Goal: Transaction & Acquisition: Book appointment/travel/reservation

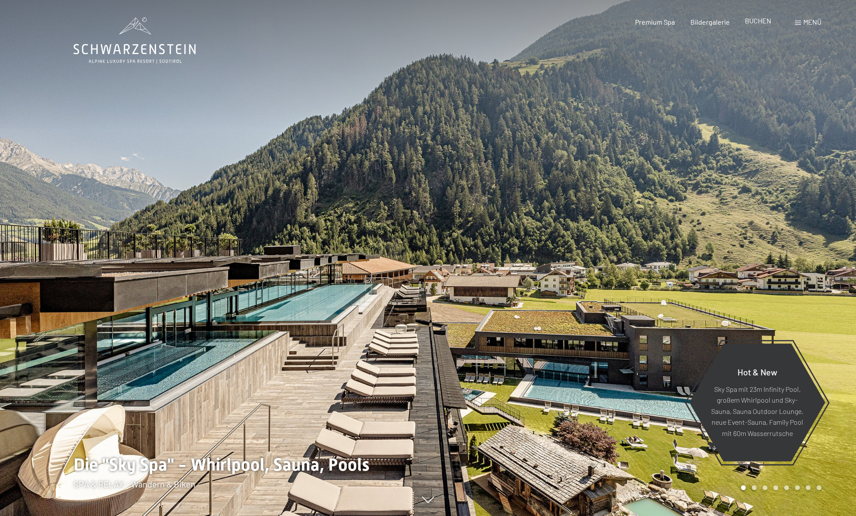
click at [763, 22] on span "BUCHEN" at bounding box center [758, 20] width 26 height 8
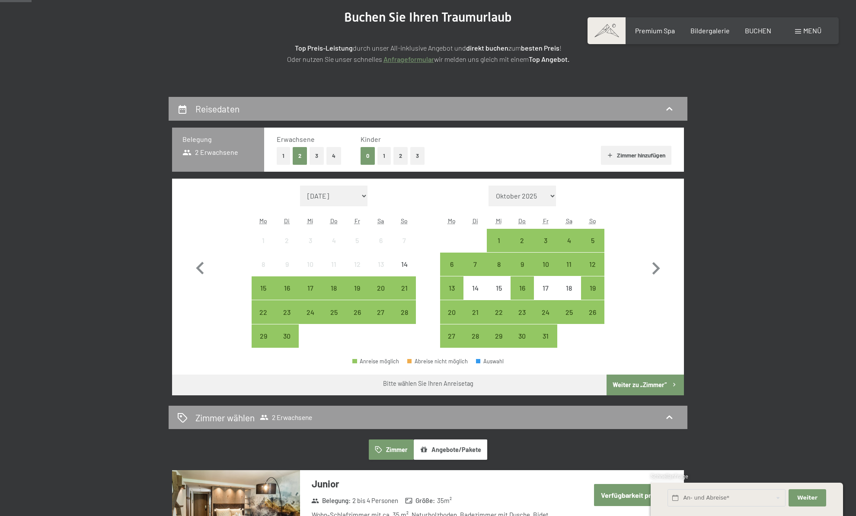
scroll to position [113, 0]
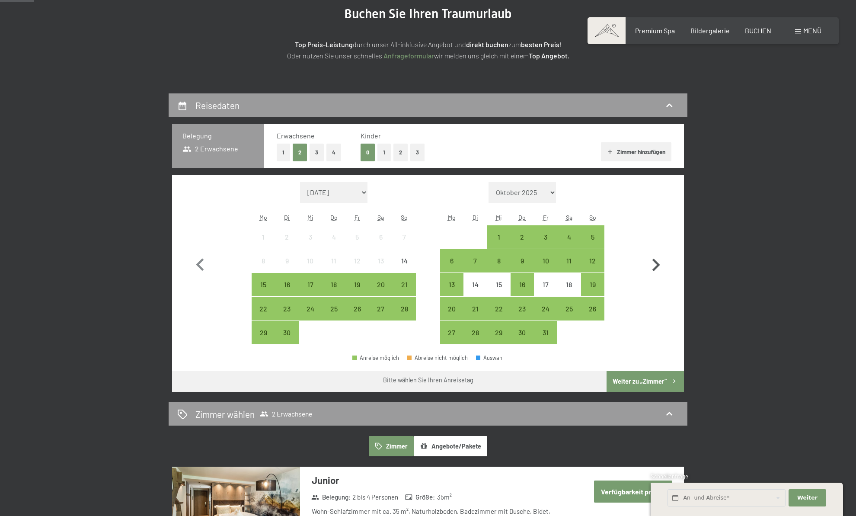
click at [657, 265] on icon "button" at bounding box center [656, 264] width 8 height 13
select select "2025-10-01"
select select "2025-11-01"
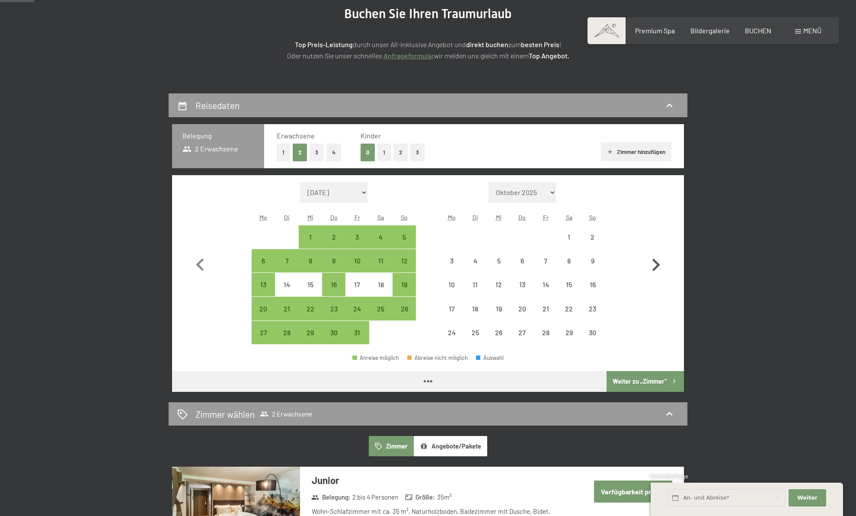
click at [657, 265] on icon "button" at bounding box center [656, 264] width 8 height 13
select select "2025-11-01"
select select "2025-12-01"
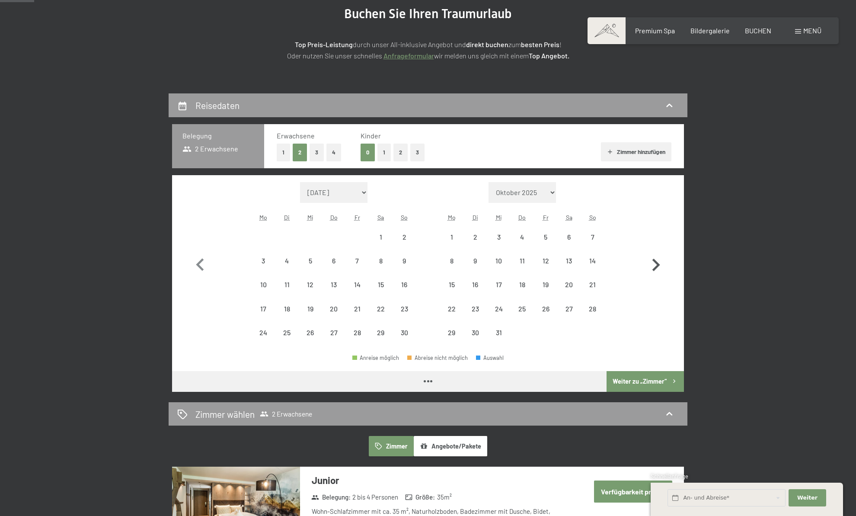
click at [657, 265] on icon "button" at bounding box center [656, 264] width 8 height 13
select select "2025-12-01"
select select "2026-01-01"
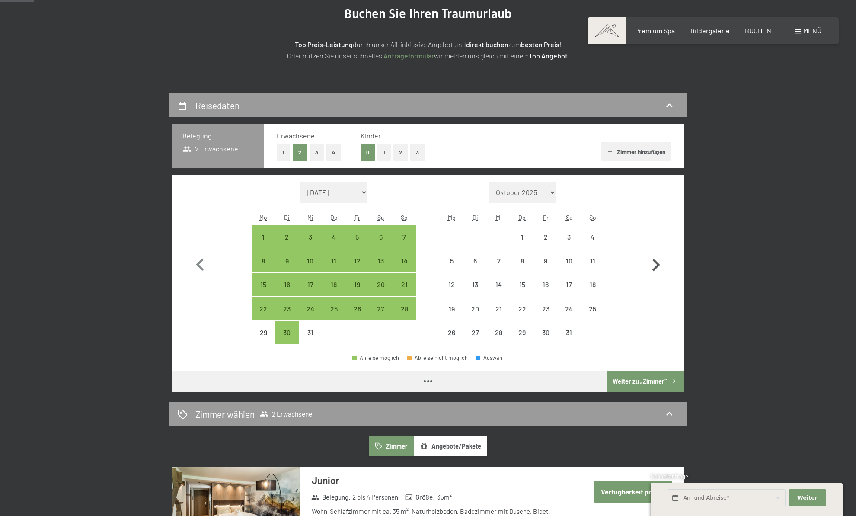
click at [657, 265] on icon "button" at bounding box center [656, 264] width 8 height 13
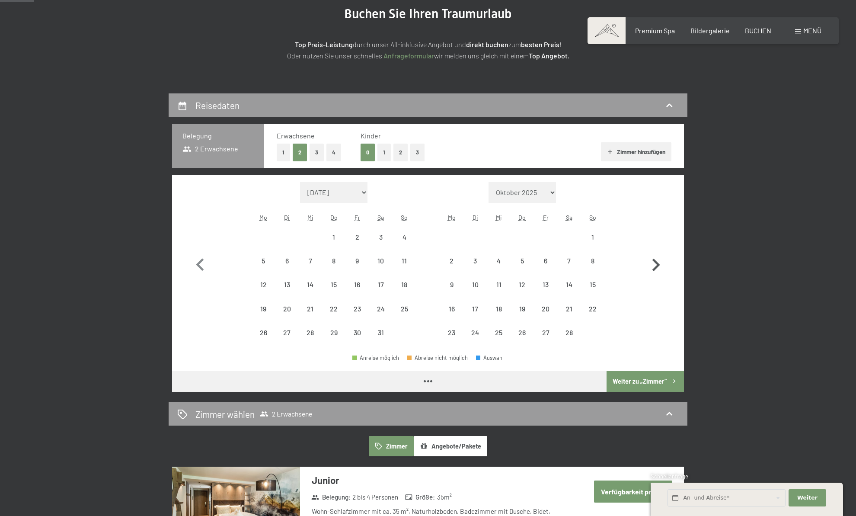
click at [657, 265] on icon "button" at bounding box center [656, 264] width 8 height 13
select select "2026-02-01"
select select "2026-03-01"
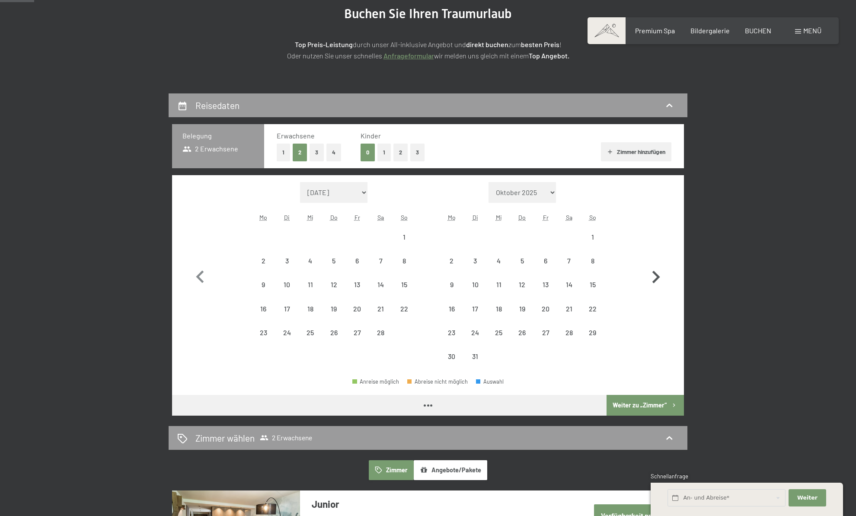
select select "2026-02-01"
select select "2026-03-01"
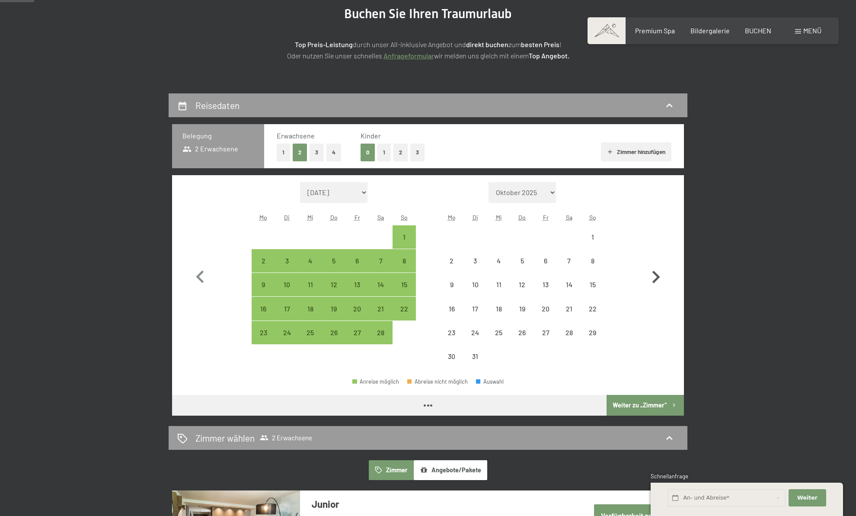
select select "2026-02-01"
select select "2026-03-01"
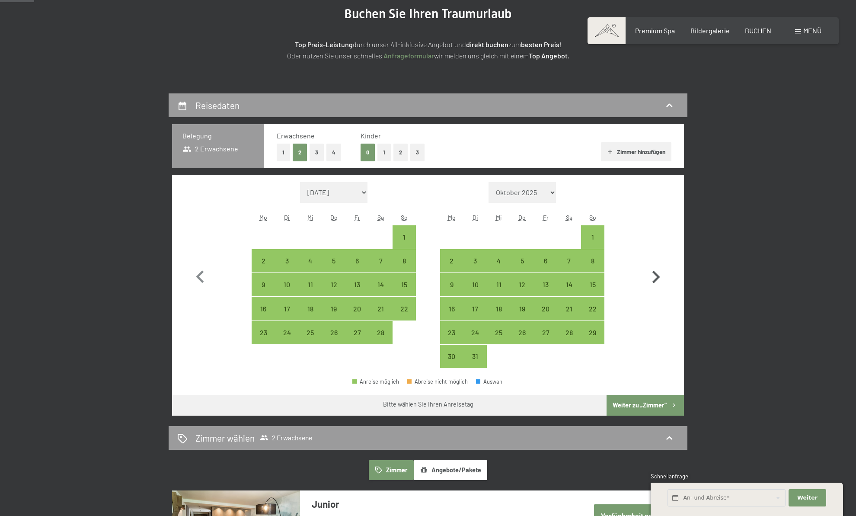
click at [657, 265] on icon "button" at bounding box center [655, 276] width 25 height 25
select select "2026-03-01"
select select "2026-04-01"
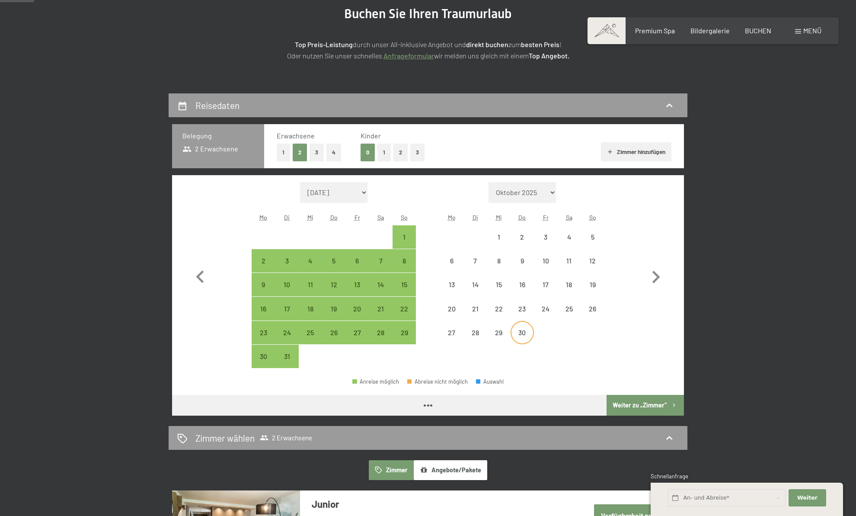
select select "2026-03-01"
select select "2026-04-01"
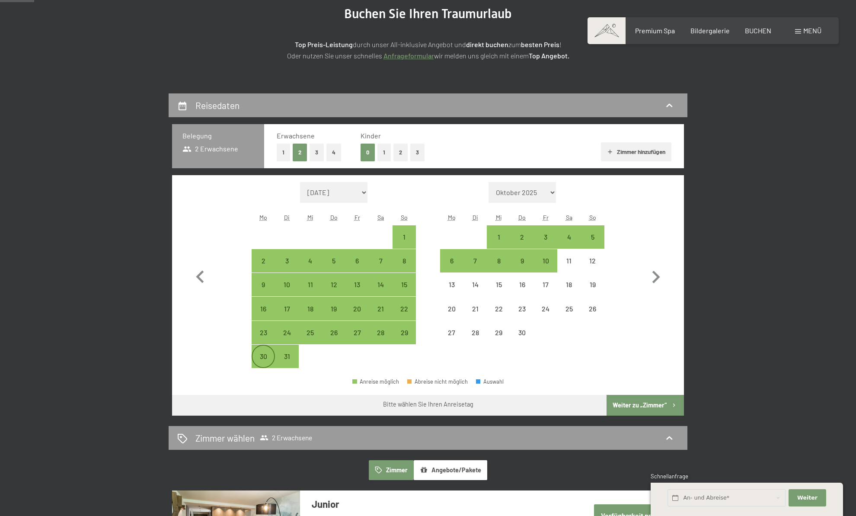
click at [265, 362] on div "30" at bounding box center [263, 364] width 22 height 22
select select "2026-03-01"
select select "2026-04-01"
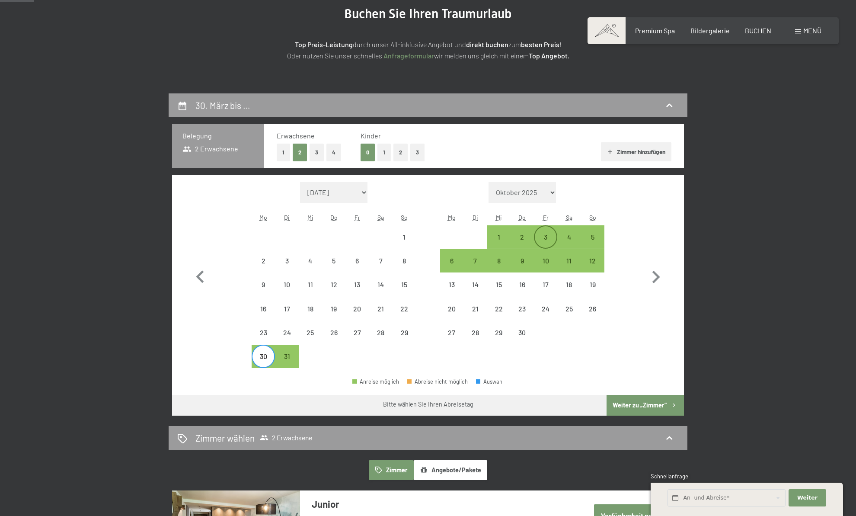
click at [546, 242] on div "3" at bounding box center [546, 244] width 22 height 22
select select "2026-03-01"
select select "2026-04-01"
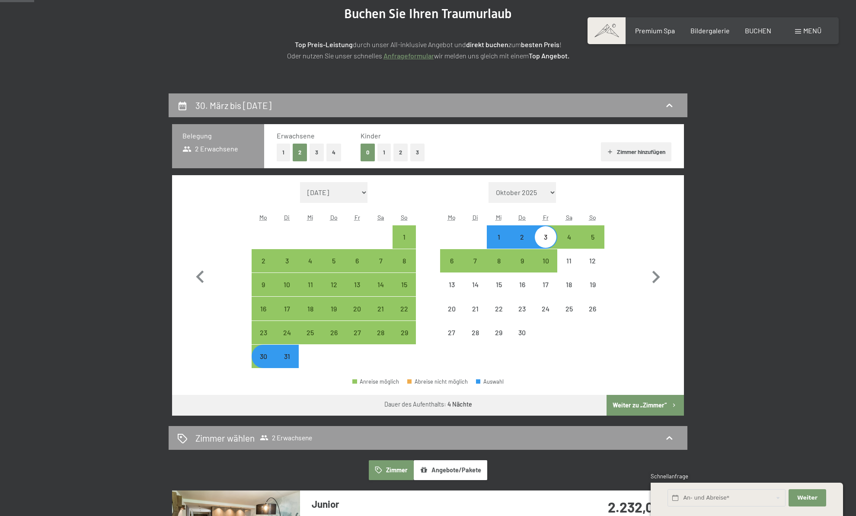
click at [627, 401] on button "Weiter zu „Zimmer“" at bounding box center [644, 405] width 77 height 21
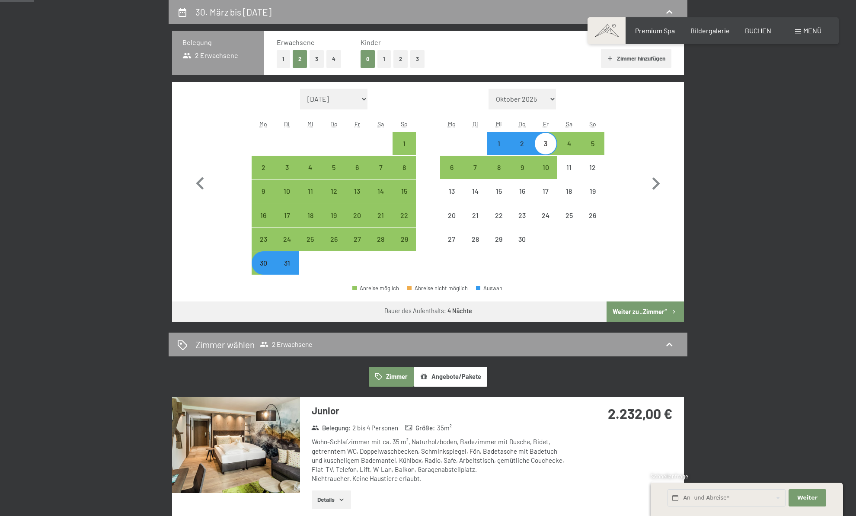
select select "2026-03-01"
select select "2026-04-01"
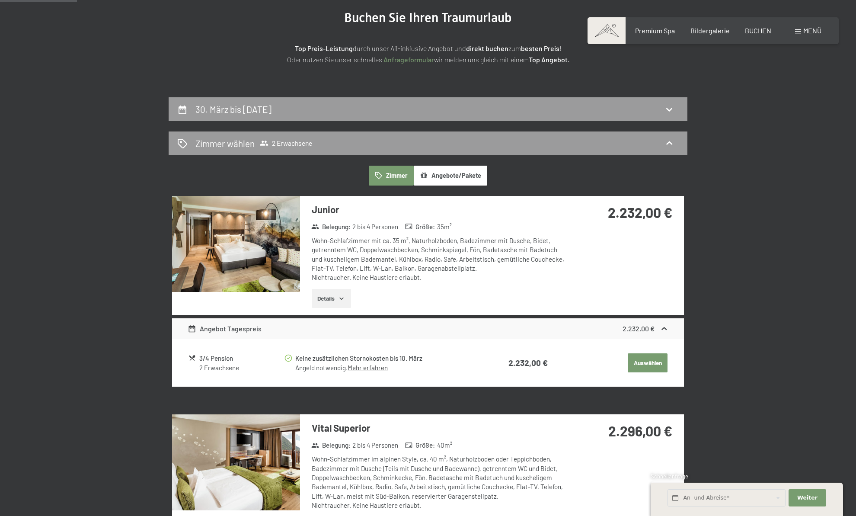
scroll to position [0, 0]
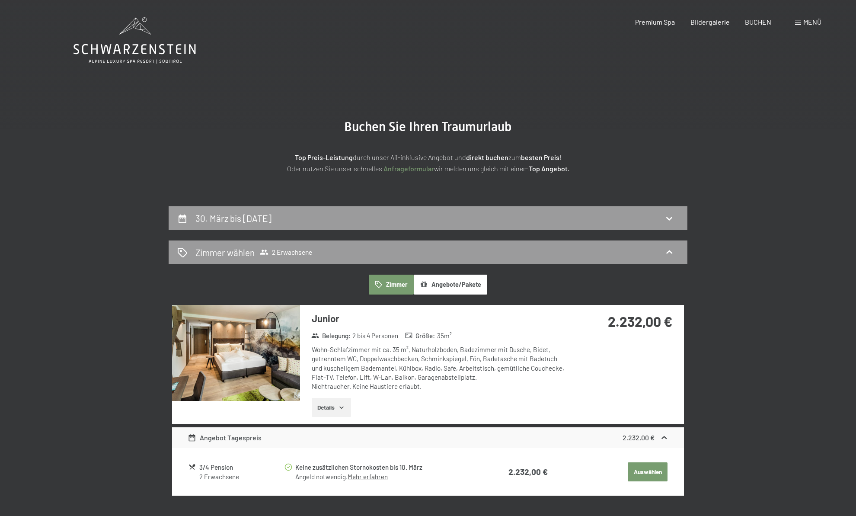
click at [426, 284] on icon "button" at bounding box center [424, 284] width 6 height 6
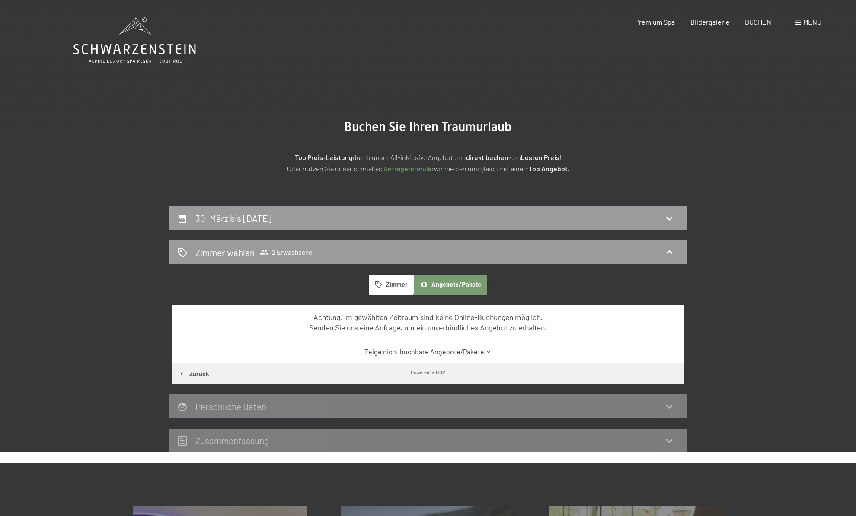
click at [421, 351] on link "Zeige nicht buchbare Angebote/Pakete" at bounding box center [428, 352] width 481 height 10
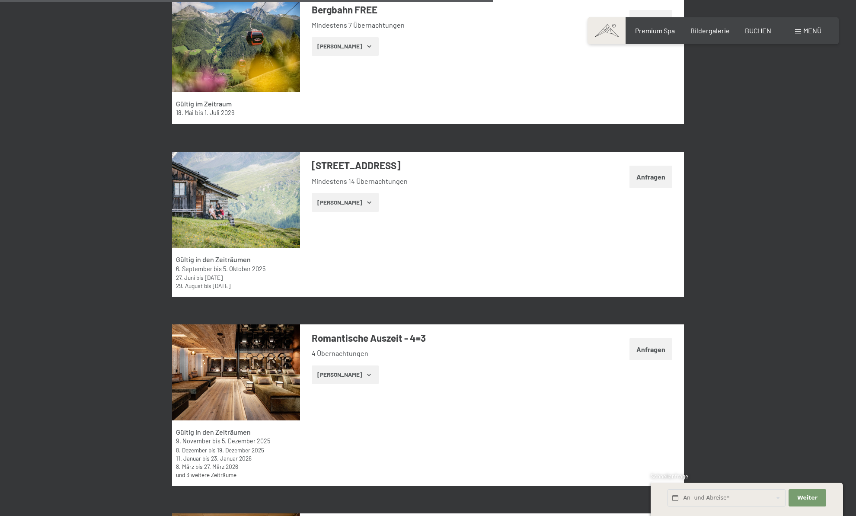
scroll to position [1678, 0]
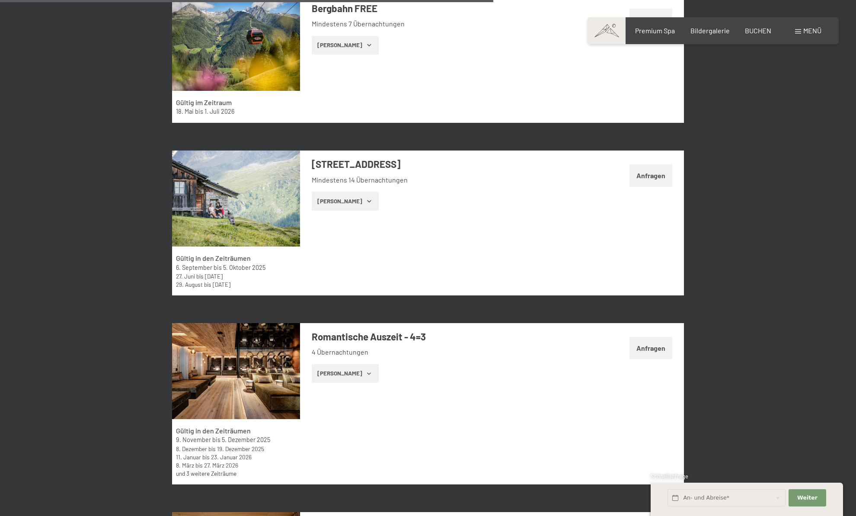
click at [366, 375] on icon "button" at bounding box center [369, 373] width 7 height 7
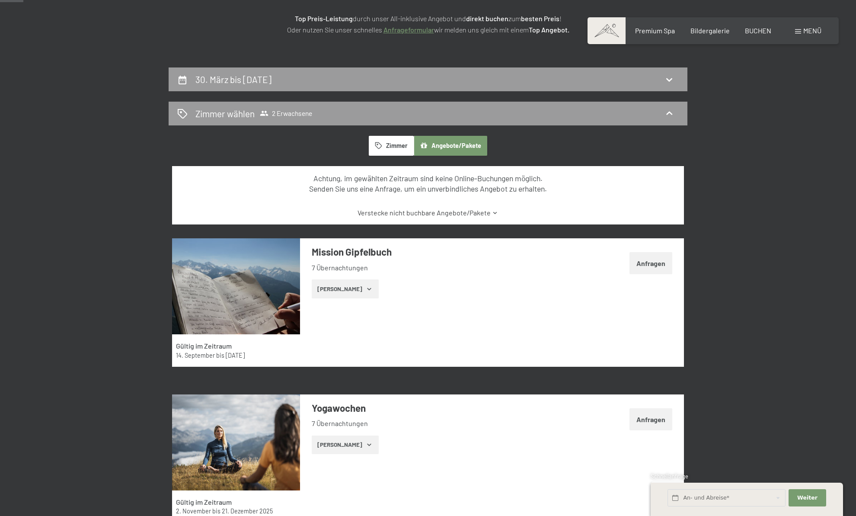
scroll to position [0, 0]
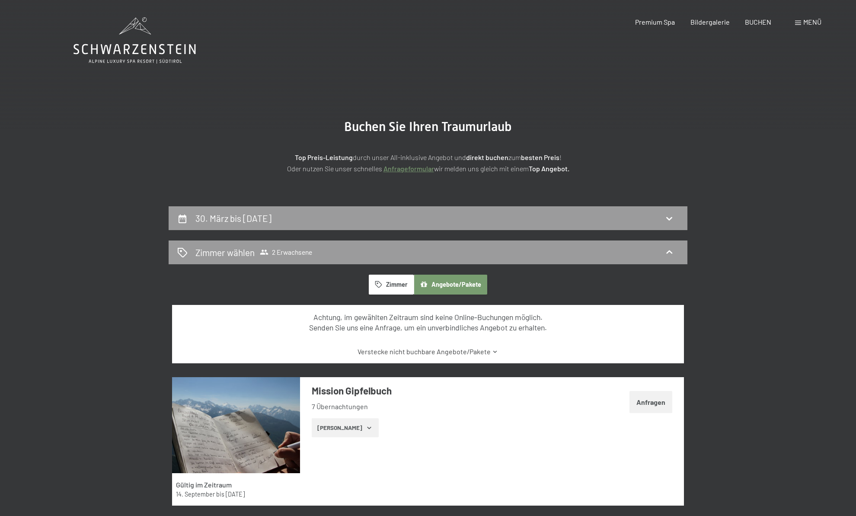
click at [749, 27] on div "Buchen Anfragen Premium Spa Bildergalerie BUCHEN Menü DE IT EN Gutschein Bilder…" at bounding box center [713, 22] width 217 height 10
click at [751, 22] on span "BUCHEN" at bounding box center [758, 20] width 26 height 8
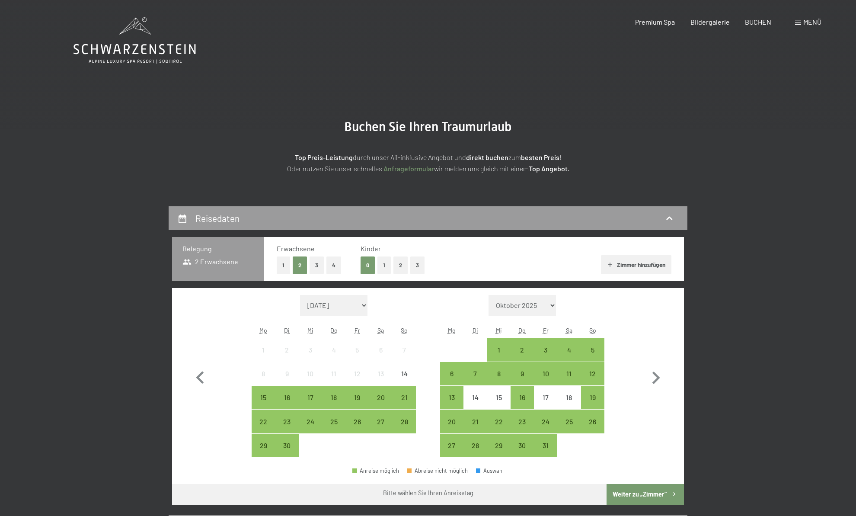
click at [607, 266] on icon "button" at bounding box center [609, 264] width 7 height 7
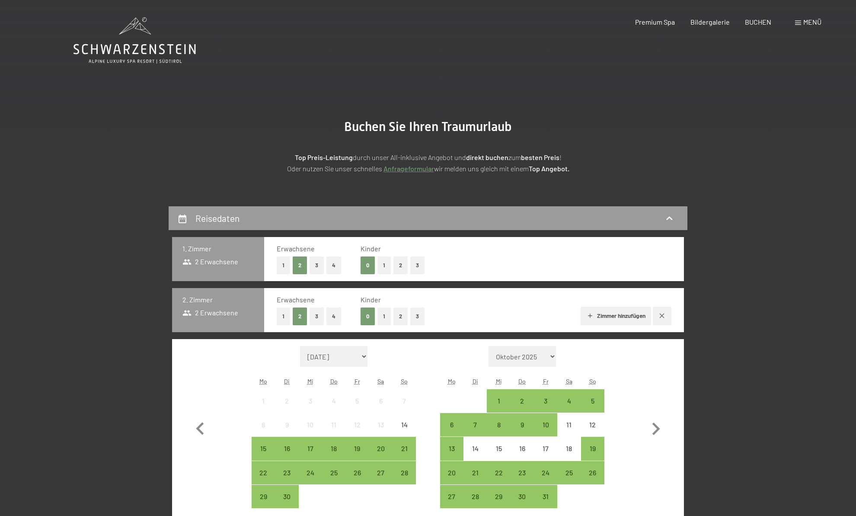
click at [664, 316] on icon "button" at bounding box center [661, 315] width 7 height 7
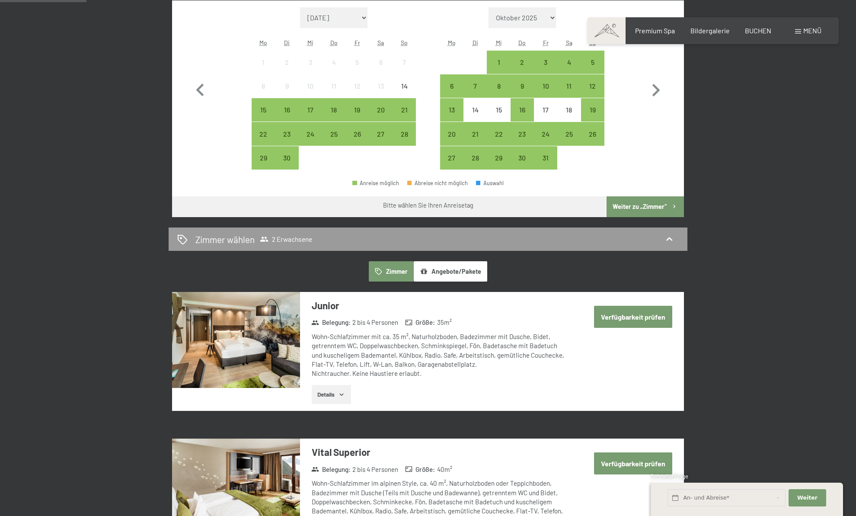
scroll to position [290, 0]
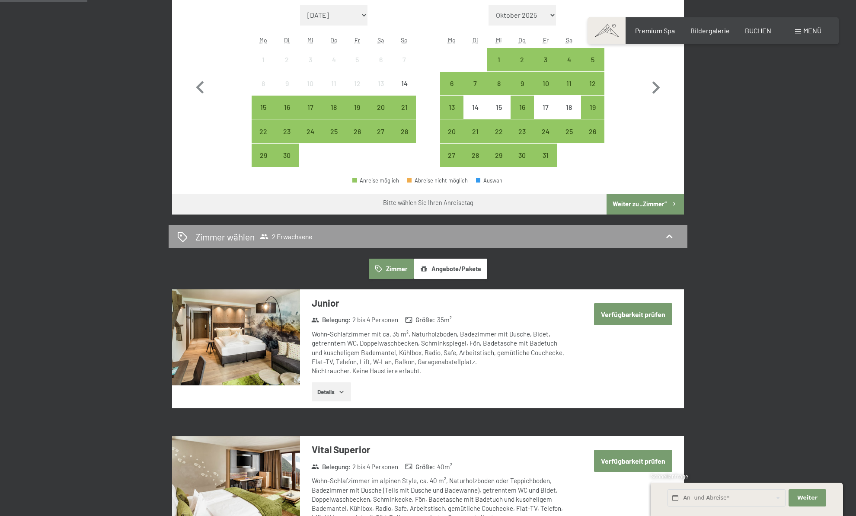
click at [393, 266] on button "Zimmer" at bounding box center [391, 268] width 45 height 20
click at [457, 267] on button "Angebote/Pakete" at bounding box center [450, 268] width 73 height 20
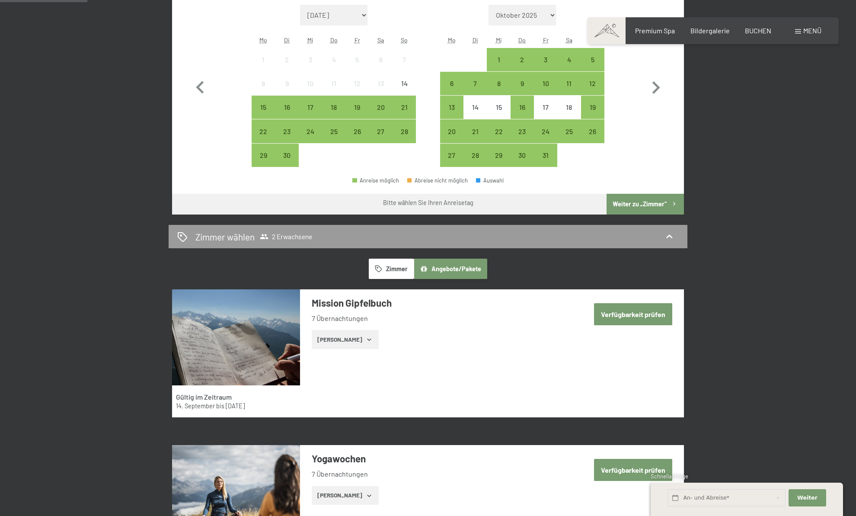
click at [382, 268] on icon "button" at bounding box center [378, 268] width 7 height 7
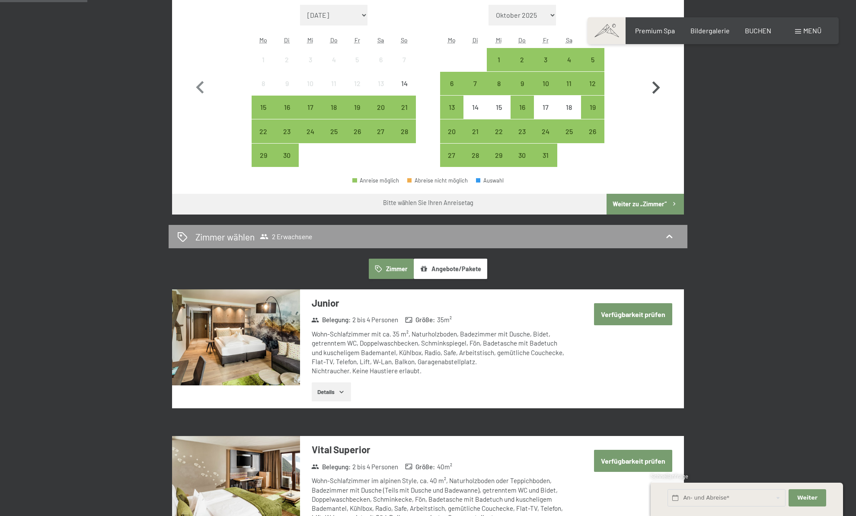
click at [656, 89] on icon "button" at bounding box center [656, 87] width 8 height 13
select select "2025-10-01"
select select "2025-11-01"
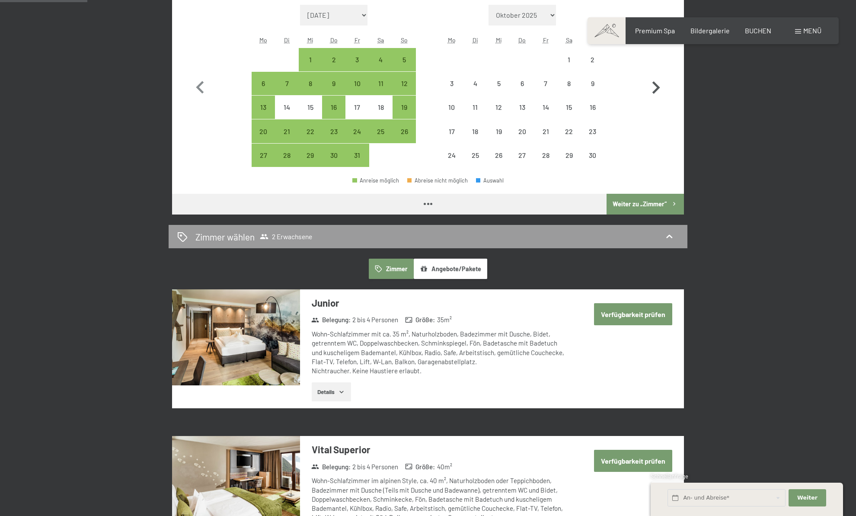
click at [656, 89] on icon "button" at bounding box center [656, 87] width 8 height 13
select select "2025-11-01"
select select "2025-12-01"
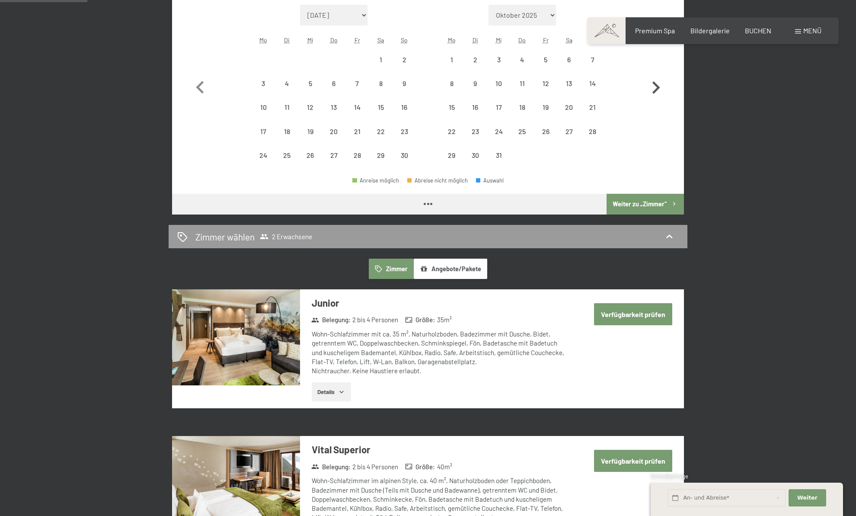
select select "2025-11-01"
select select "2025-12-01"
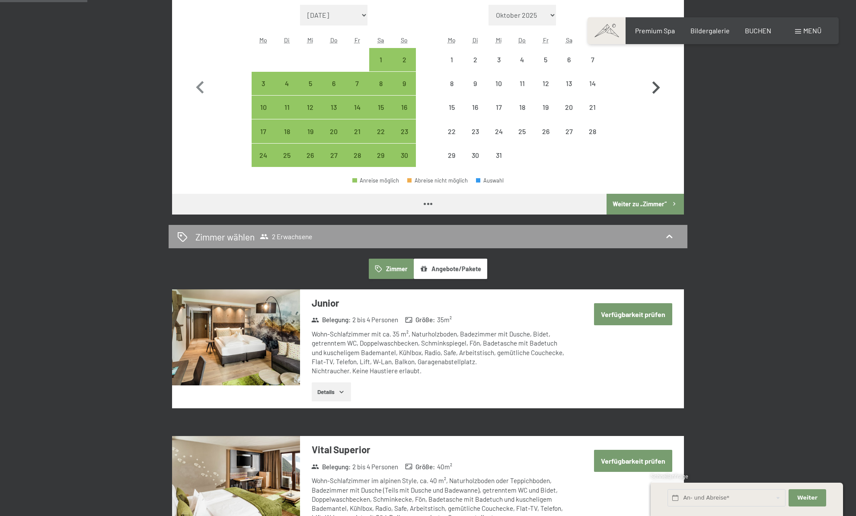
click at [656, 89] on icon "button" at bounding box center [656, 87] width 8 height 13
select select "2025-12-01"
select select "2026-01-01"
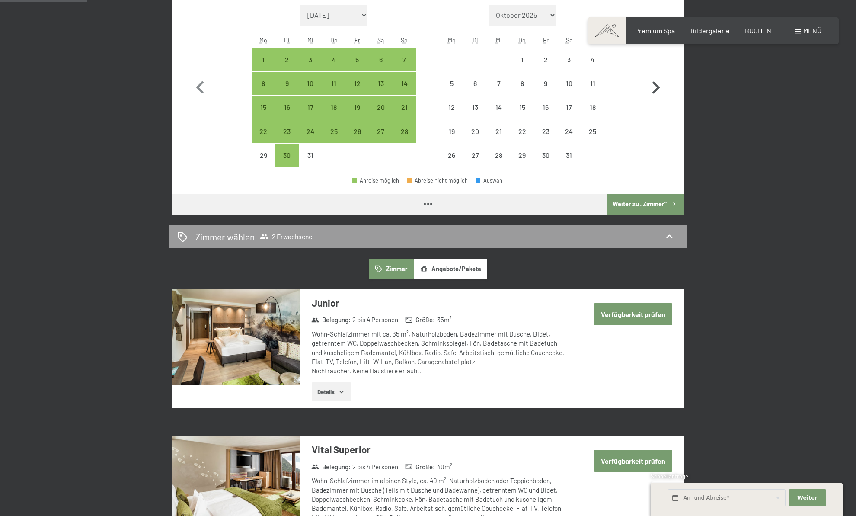
click at [656, 89] on icon "button" at bounding box center [656, 87] width 8 height 13
select select "2026-01-01"
select select "2026-02-01"
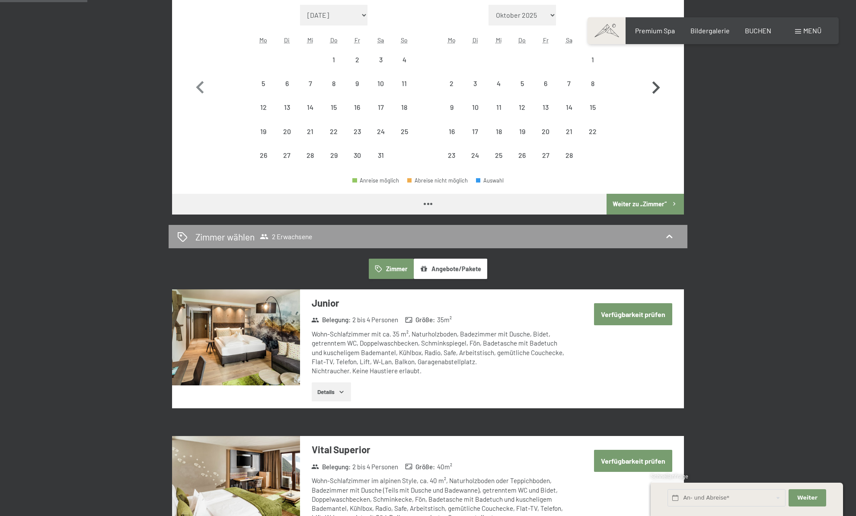
click at [656, 89] on icon "button" at bounding box center [656, 87] width 8 height 13
select select "2026-02-01"
select select "2026-03-01"
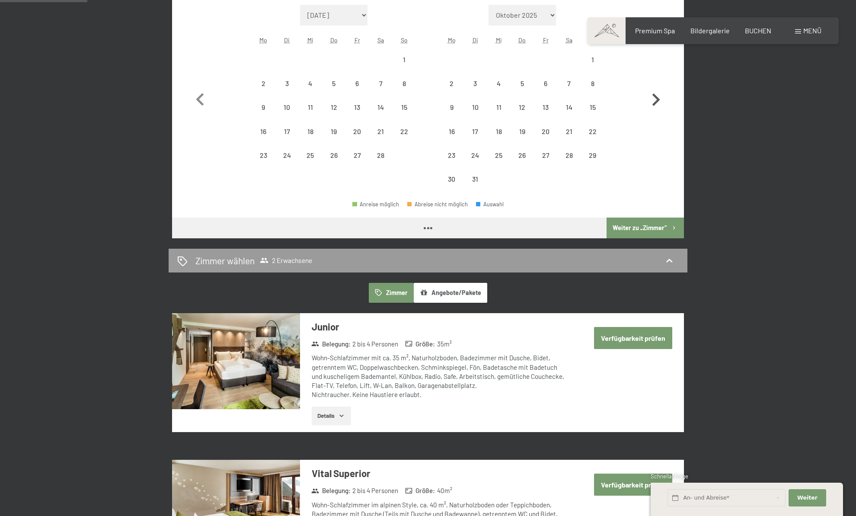
select select "2026-02-01"
select select "2026-03-01"
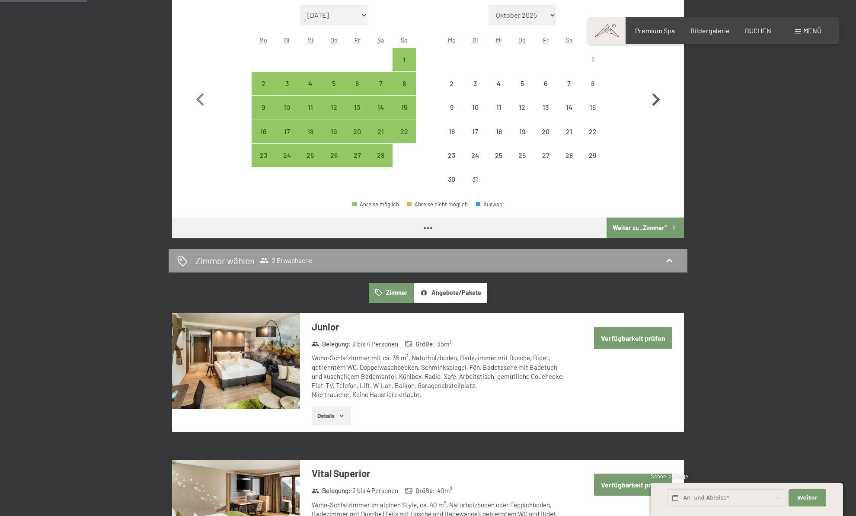
select select "2026-02-01"
select select "2026-03-01"
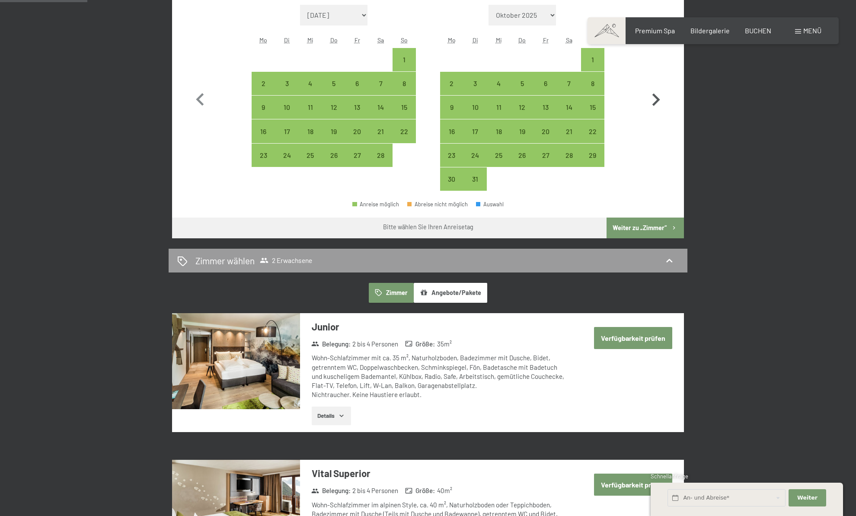
click at [655, 91] on icon "button" at bounding box center [655, 99] width 25 height 25
select select "2026-03-01"
select select "2026-04-01"
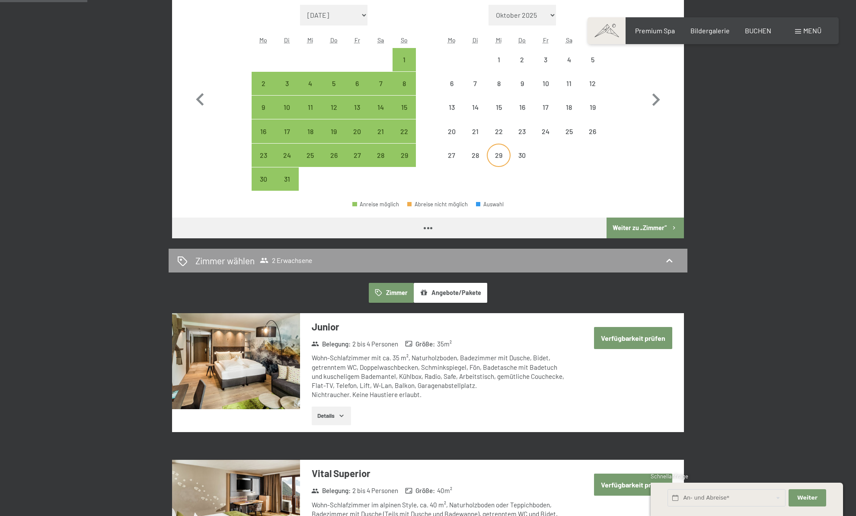
select select "2026-03-01"
select select "2026-04-01"
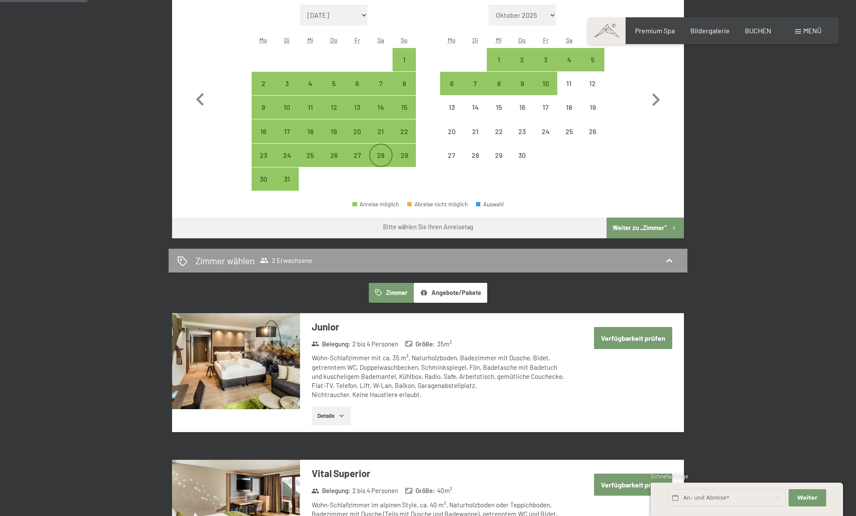
click at [381, 158] on div "28" at bounding box center [381, 163] width 22 height 22
select select "2026-03-01"
select select "2026-04-01"
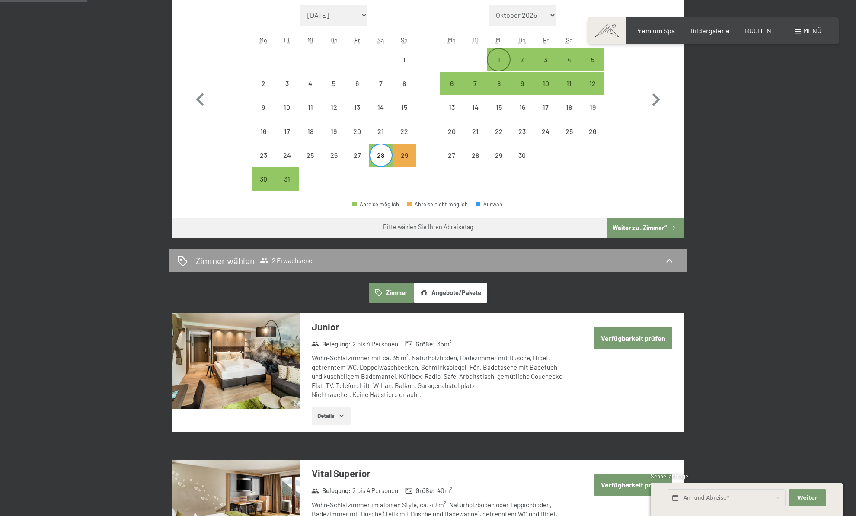
click at [503, 63] on div "1" at bounding box center [499, 67] width 22 height 22
select select "2026-03-01"
select select "2026-04-01"
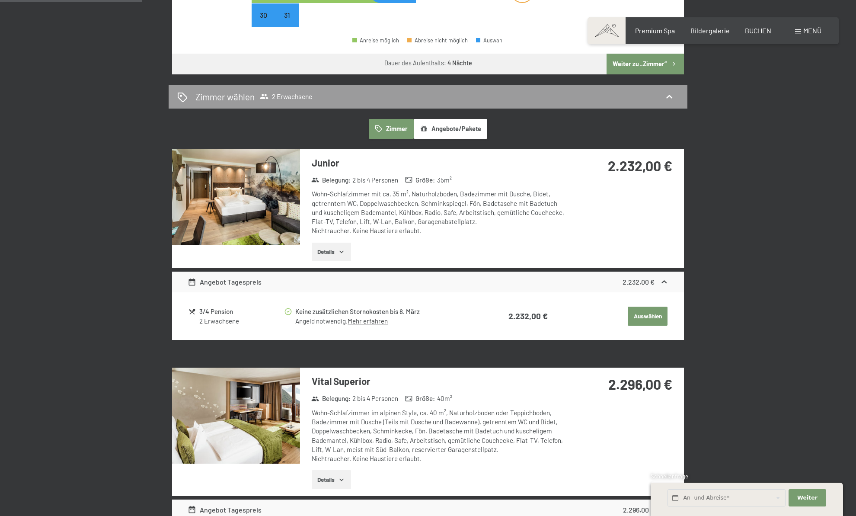
scroll to position [452, 0]
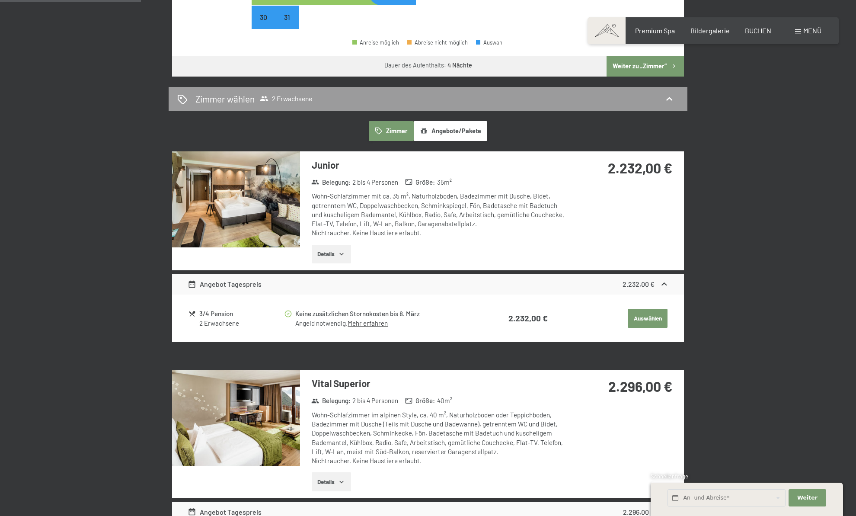
click at [664, 286] on icon at bounding box center [664, 284] width 9 height 9
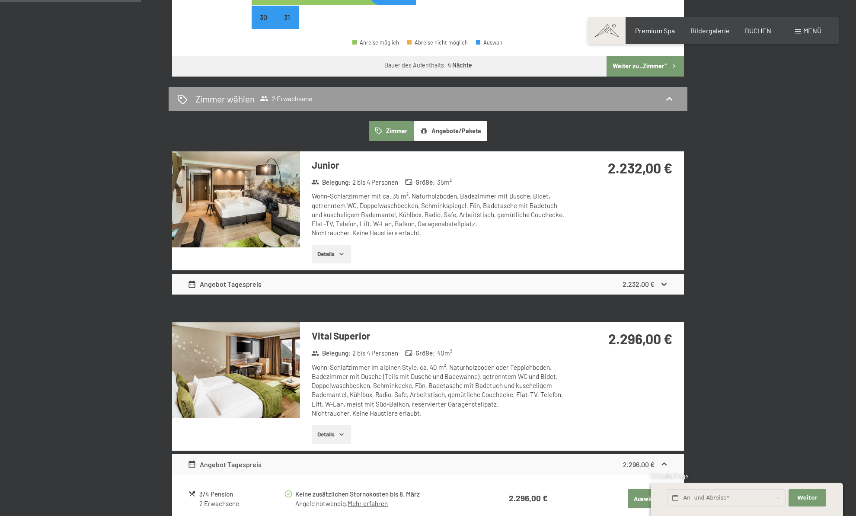
click at [664, 286] on icon at bounding box center [664, 284] width 9 height 9
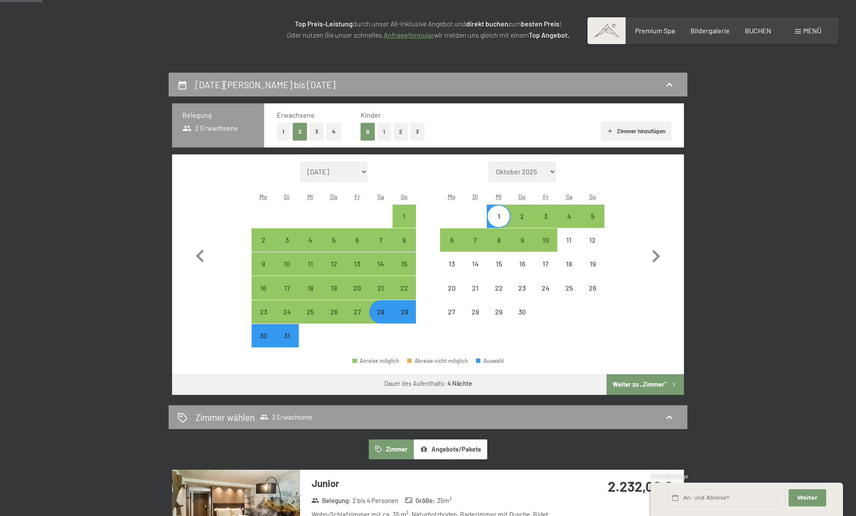
scroll to position [127, 0]
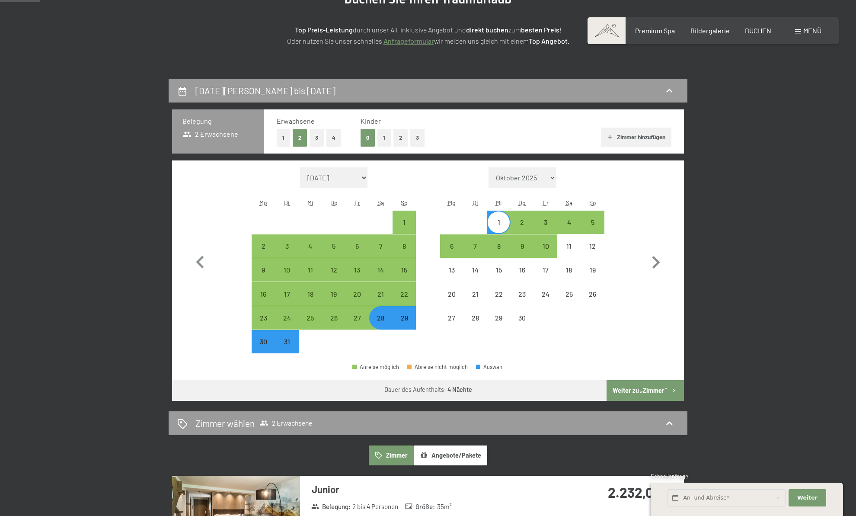
click at [403, 325] on div "29" at bounding box center [404, 325] width 22 height 22
select select "2026-03-01"
select select "2026-04-01"
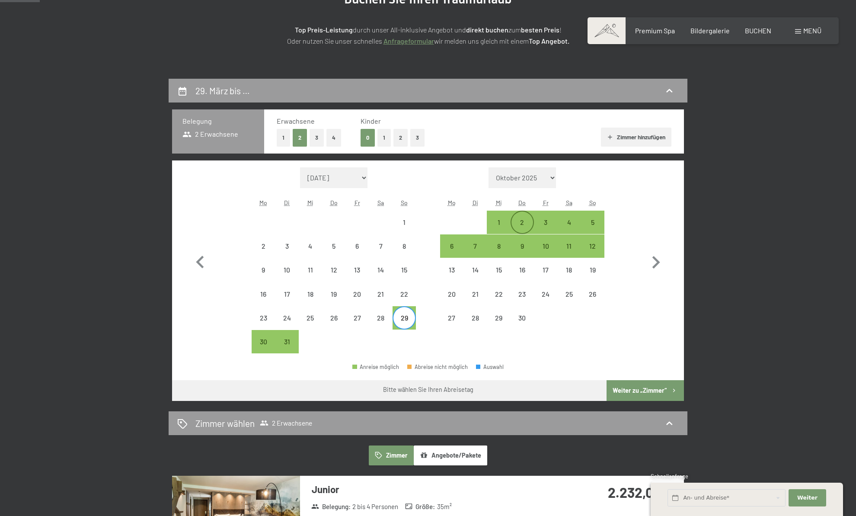
click at [514, 222] on div "2" at bounding box center [522, 230] width 22 height 22
select select "2026-03-01"
select select "2026-04-01"
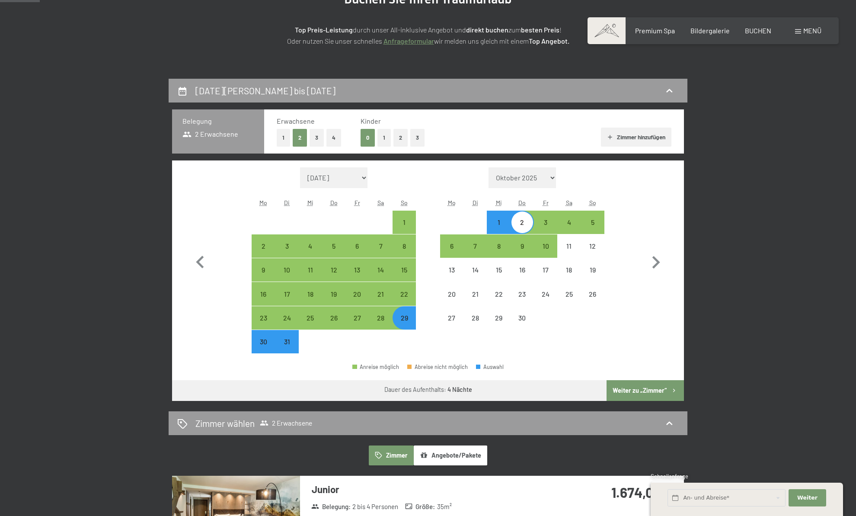
click at [620, 391] on button "Weiter zu „Zimmer“" at bounding box center [644, 390] width 77 height 21
select select "2026-03-01"
select select "2026-04-01"
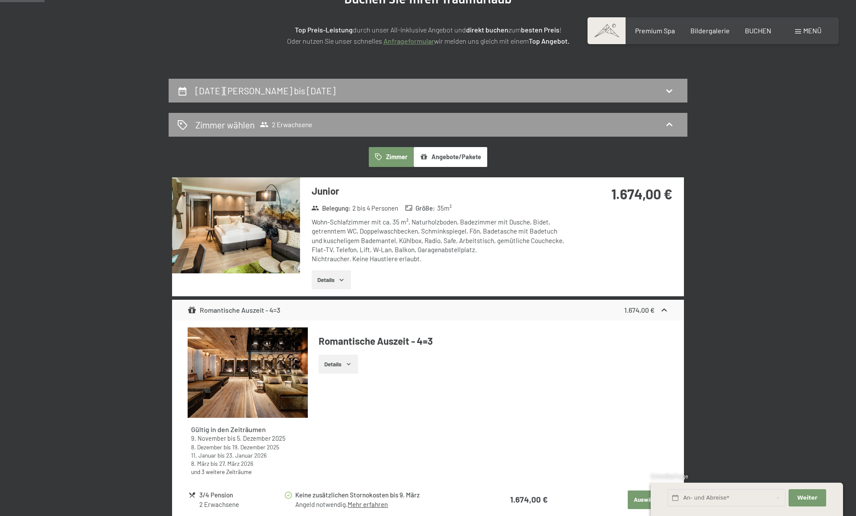
scroll to position [206, 0]
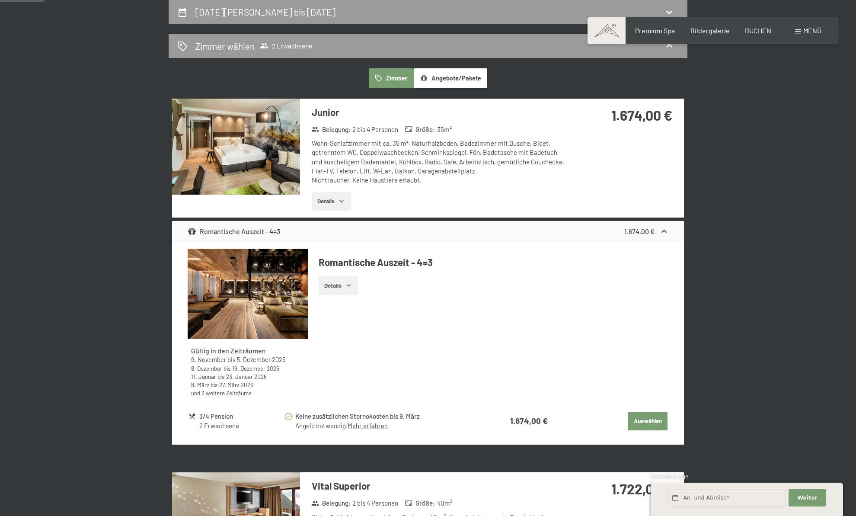
click at [370, 427] on link "Mehr erfahren" at bounding box center [367, 425] width 40 height 8
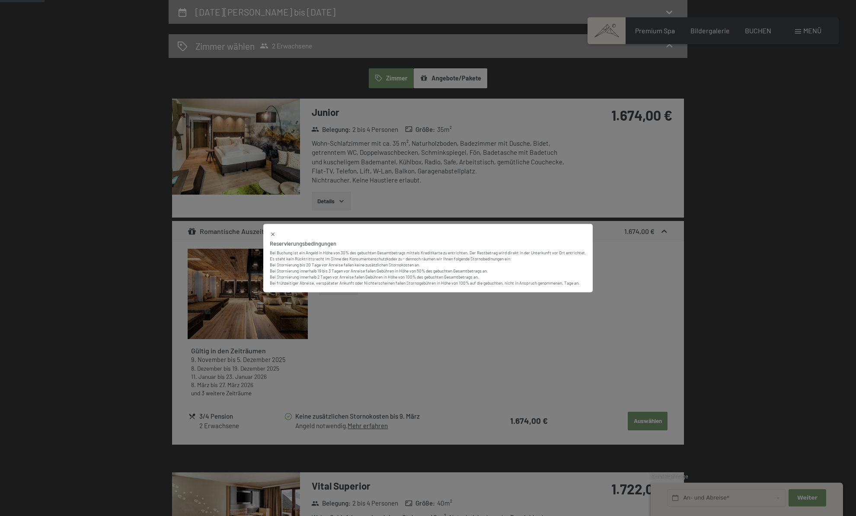
click at [271, 233] on icon at bounding box center [272, 233] width 3 height 3
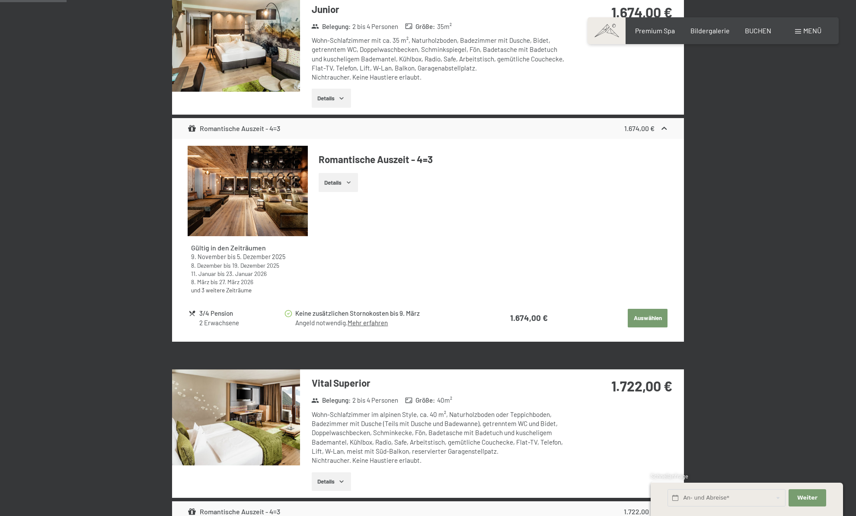
scroll to position [277, 0]
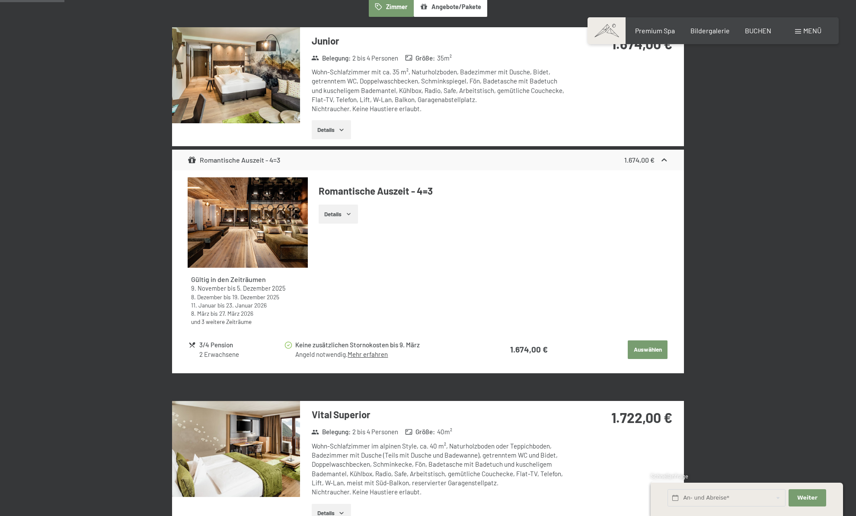
click at [627, 265] on div "Gültig in den Zeiträumen 9. November bis 5. Dezember 2025 8. Dezember bis 19. D…" at bounding box center [428, 254] width 481 height 155
click at [638, 346] on button "Auswählen" at bounding box center [648, 349] width 40 height 19
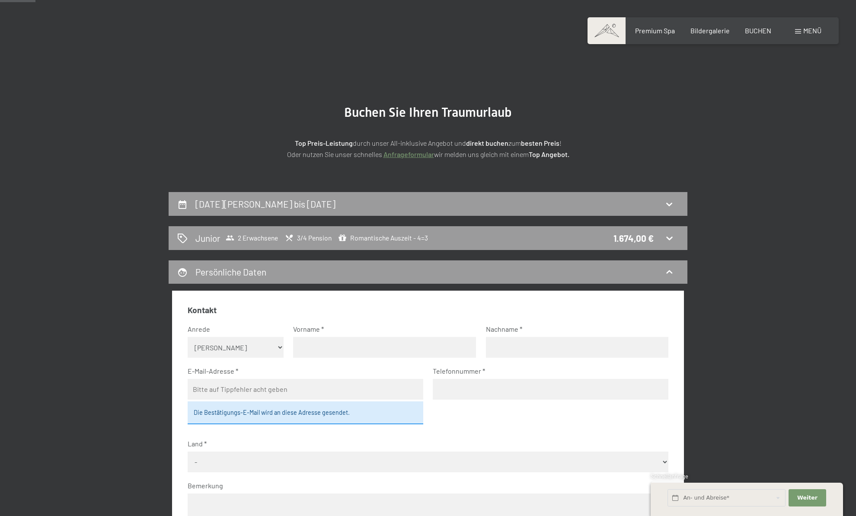
scroll to position [0, 0]
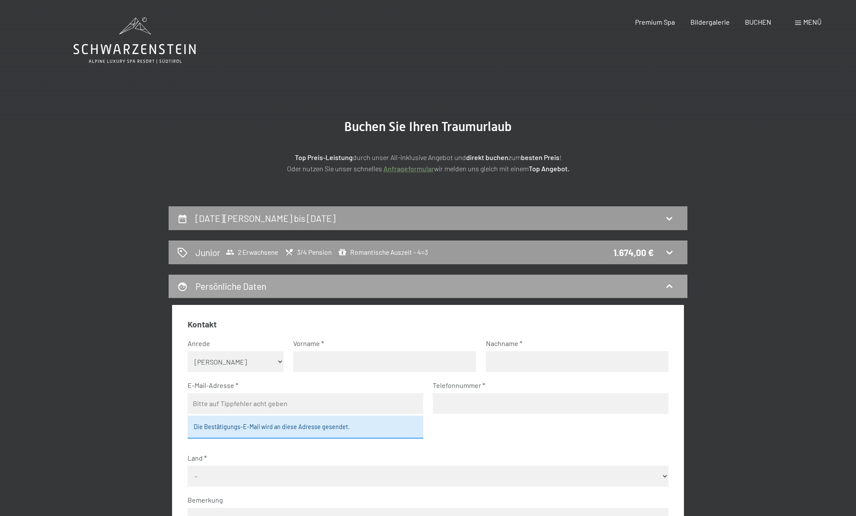
click at [538, 287] on div "Persönliche Daten" at bounding box center [427, 286] width 501 height 13
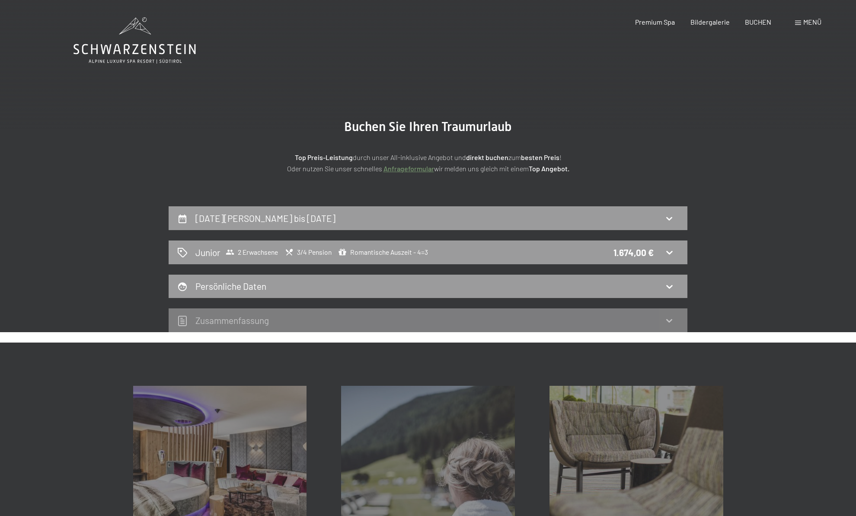
click at [542, 309] on div "Zusammen­fassung" at bounding box center [428, 320] width 519 height 24
click at [659, 317] on div "Zusammen­fassung" at bounding box center [427, 320] width 501 height 13
click at [669, 321] on icon at bounding box center [669, 320] width 6 height 3
click at [669, 293] on div "Persönliche Daten" at bounding box center [428, 286] width 519 height 24
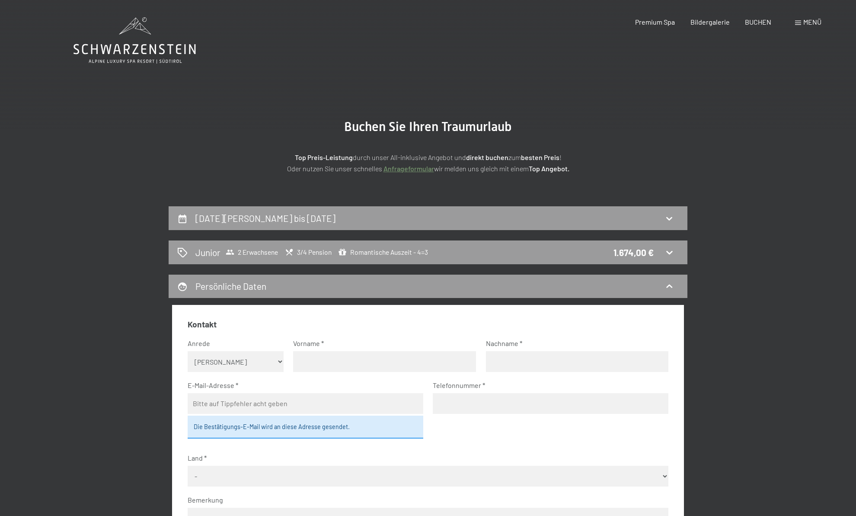
click at [802, 26] on div "Menü" at bounding box center [808, 22] width 26 height 10
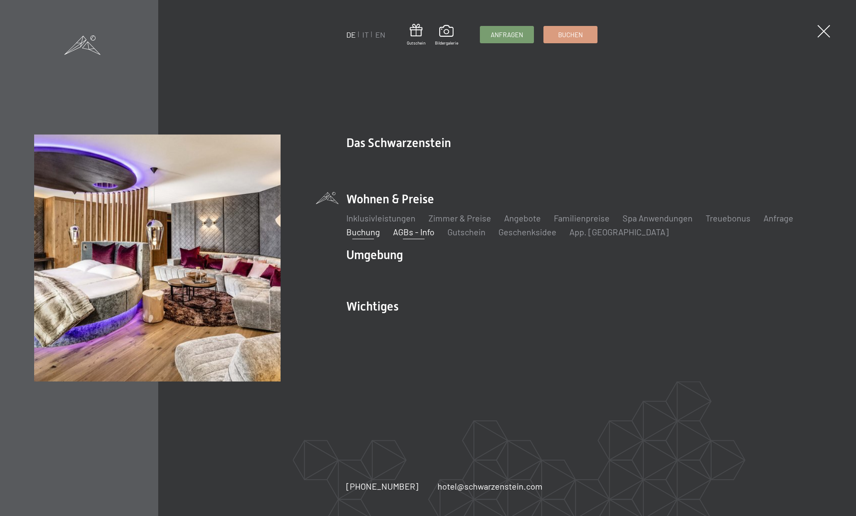
click at [418, 234] on link "AGBs - Info" at bounding box center [413, 231] width 41 height 10
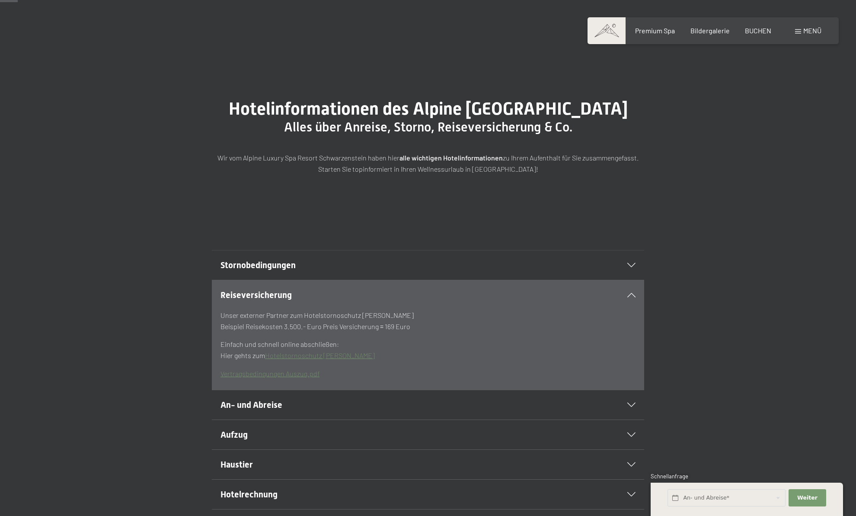
scroll to position [22, 0]
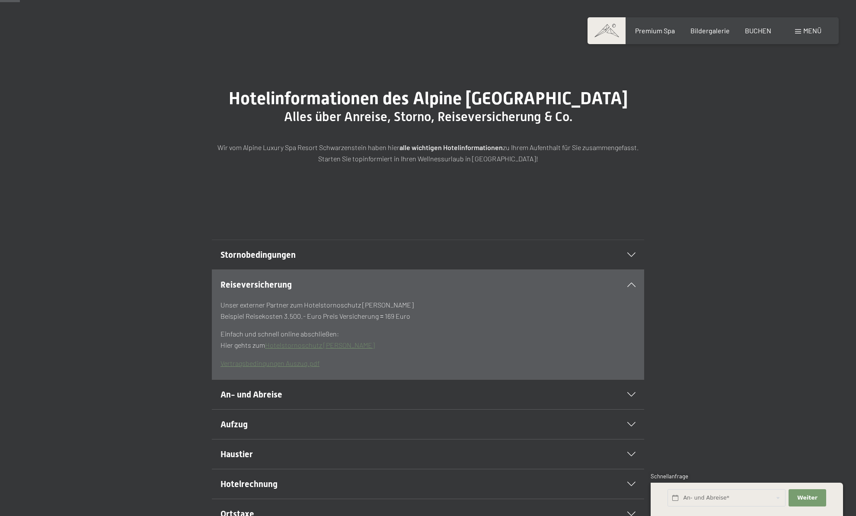
click at [435, 379] on div "Unser externer Partner zum Hotelstornoschutz Hanse Merkur Beispiel Reisekosten …" at bounding box center [427, 339] width 415 height 80
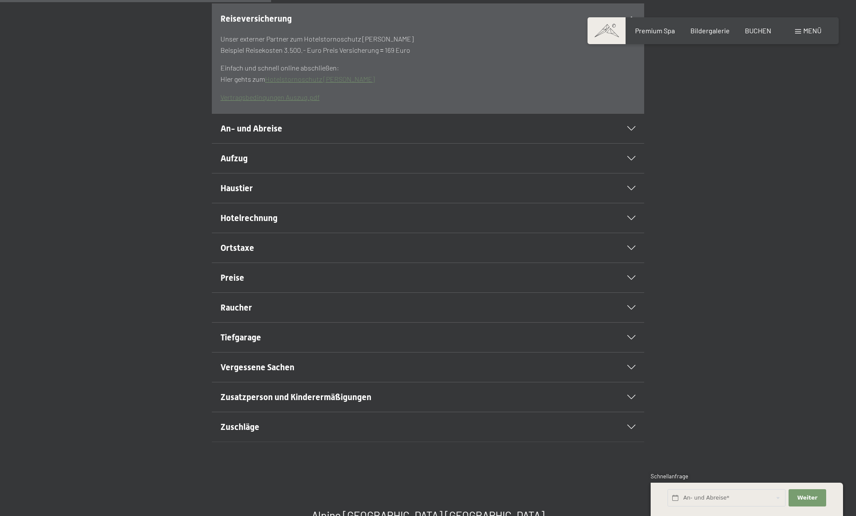
scroll to position [297, 0]
click at [289, 283] on h2 "Preise" at bounding box center [406, 277] width 373 height 12
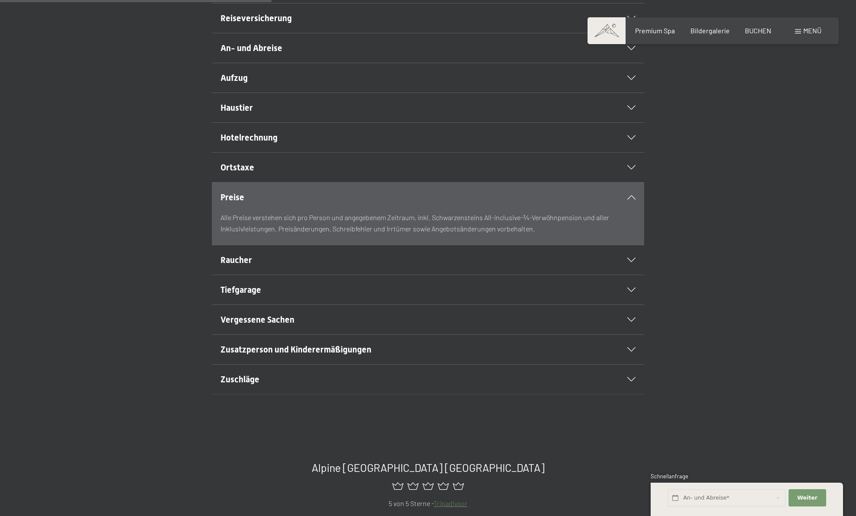
click at [296, 266] on h2 "Raucher" at bounding box center [406, 260] width 373 height 12
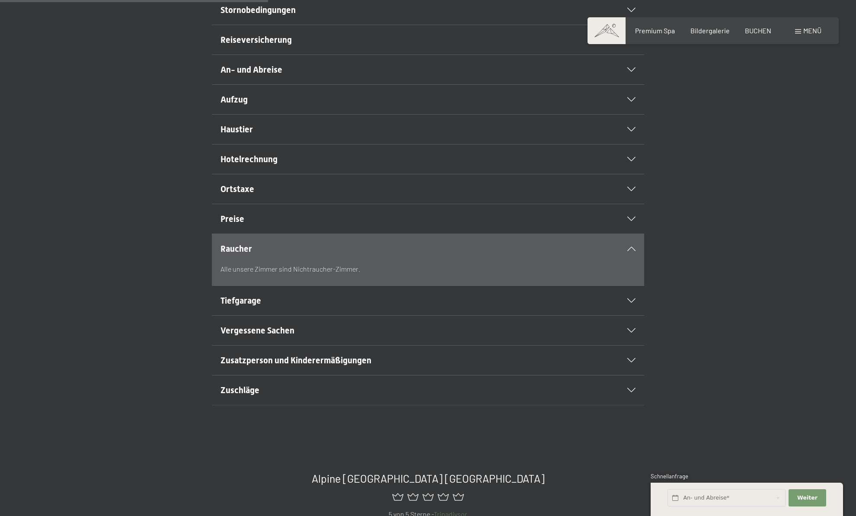
scroll to position [269, 0]
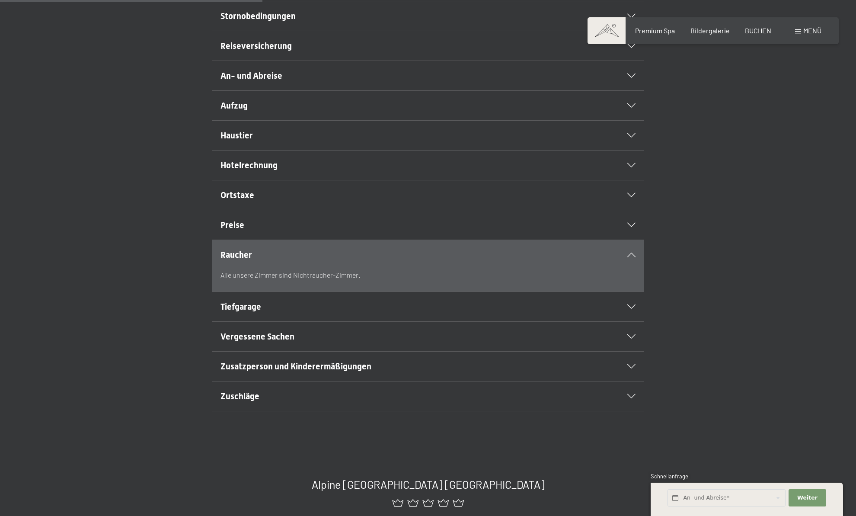
click at [288, 201] on h2 "Ortstaxe" at bounding box center [406, 195] width 373 height 12
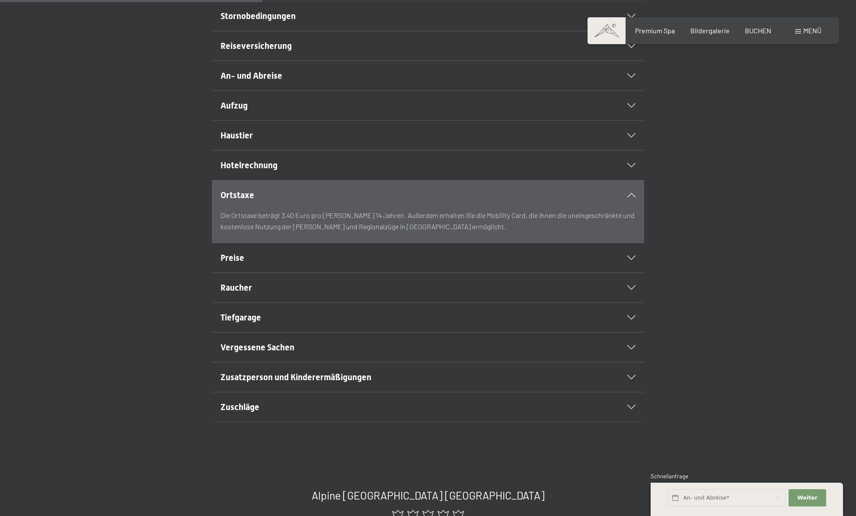
click at [290, 171] on h2 "Hotelrechnung" at bounding box center [406, 165] width 373 height 12
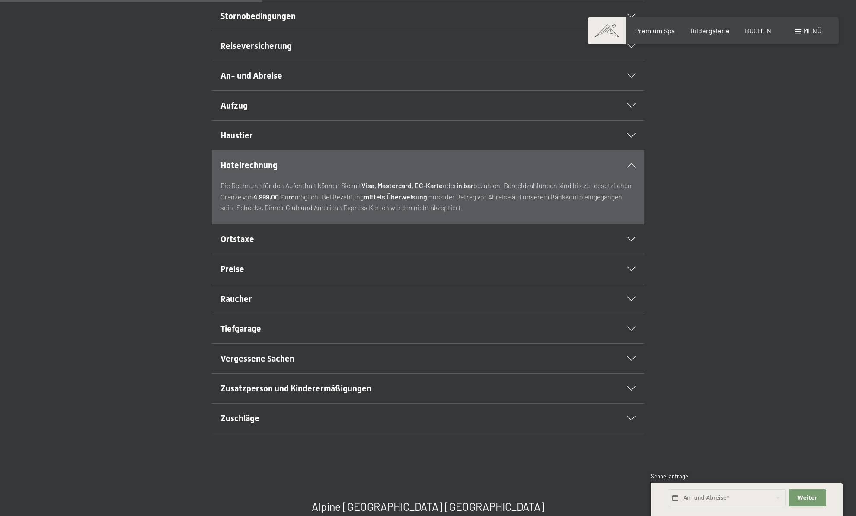
click at [289, 150] on div "Haustier" at bounding box center [427, 135] width 415 height 29
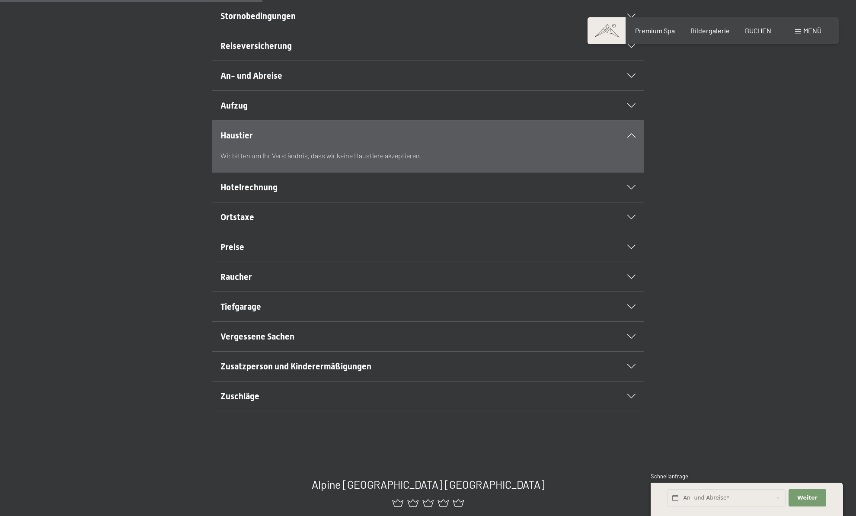
click at [292, 142] on div "Haustier" at bounding box center [427, 135] width 415 height 29
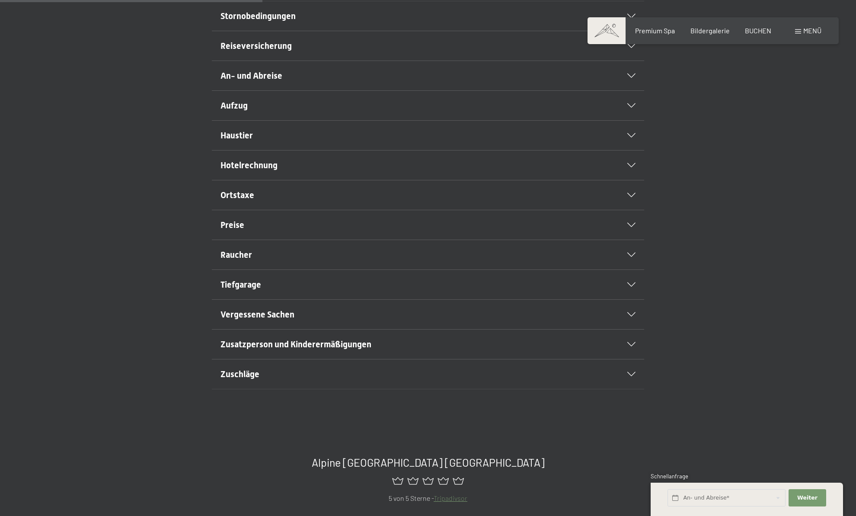
click at [289, 141] on h2 "Haustier" at bounding box center [406, 135] width 373 height 12
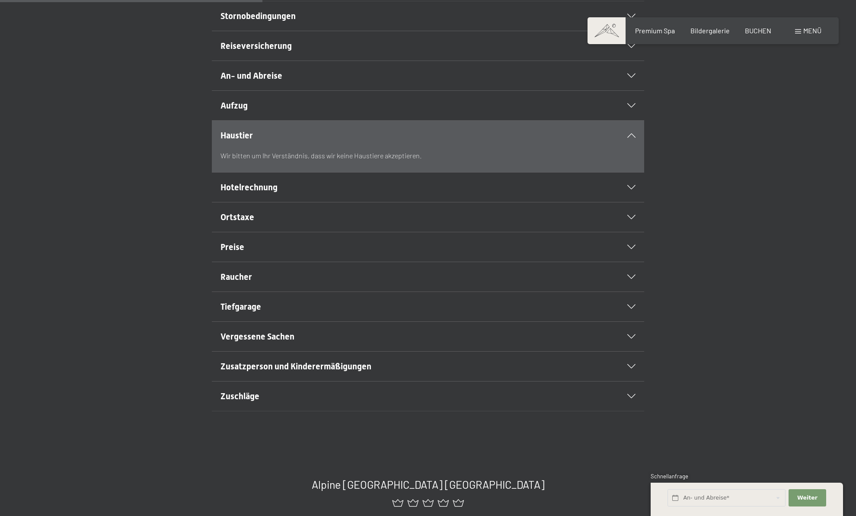
click at [289, 141] on h2 "Haustier" at bounding box center [406, 135] width 373 height 12
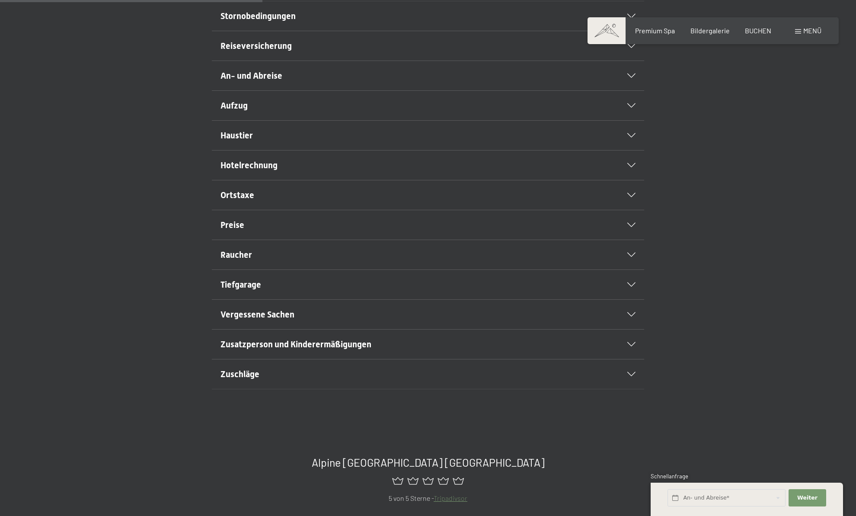
click at [290, 112] on h2 "Aufzug" at bounding box center [406, 105] width 373 height 12
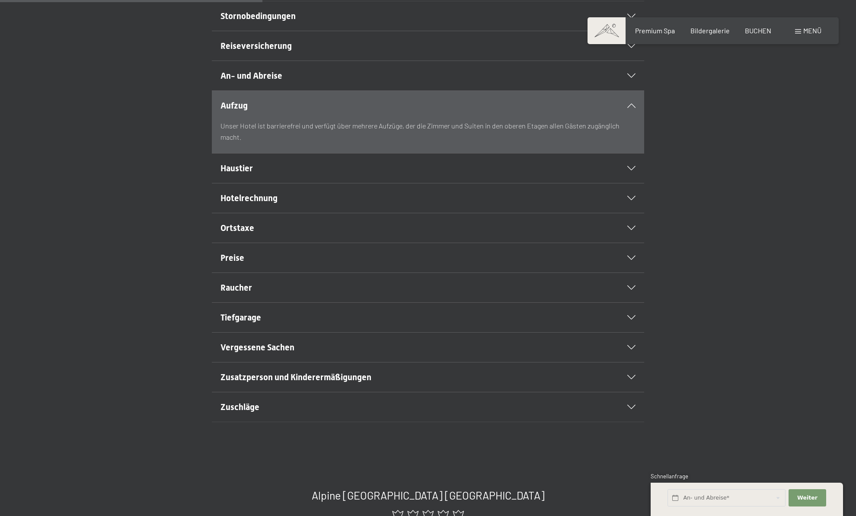
click at [290, 112] on h2 "Aufzug" at bounding box center [406, 105] width 373 height 12
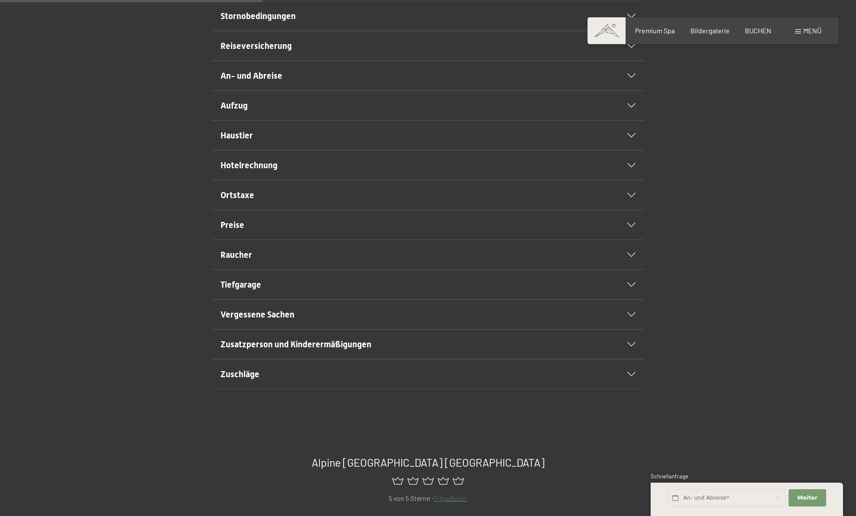
click at [305, 90] on div "An- und Abreise" at bounding box center [427, 75] width 415 height 29
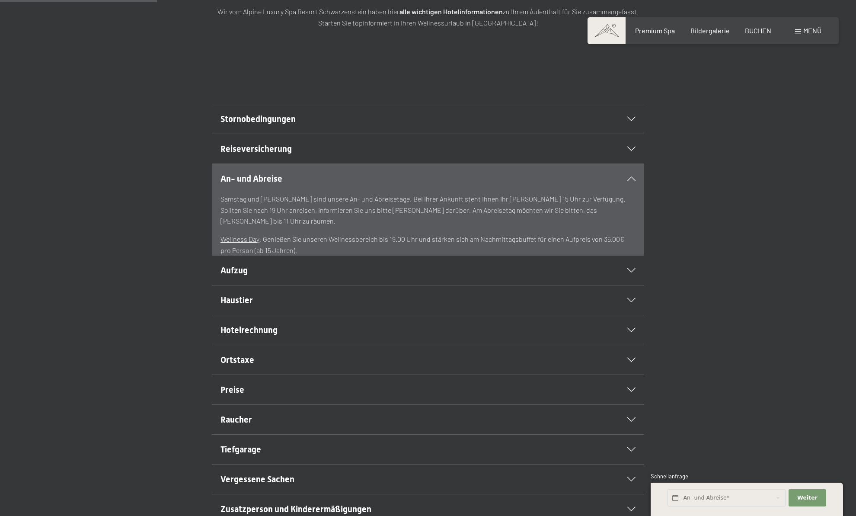
scroll to position [163, 0]
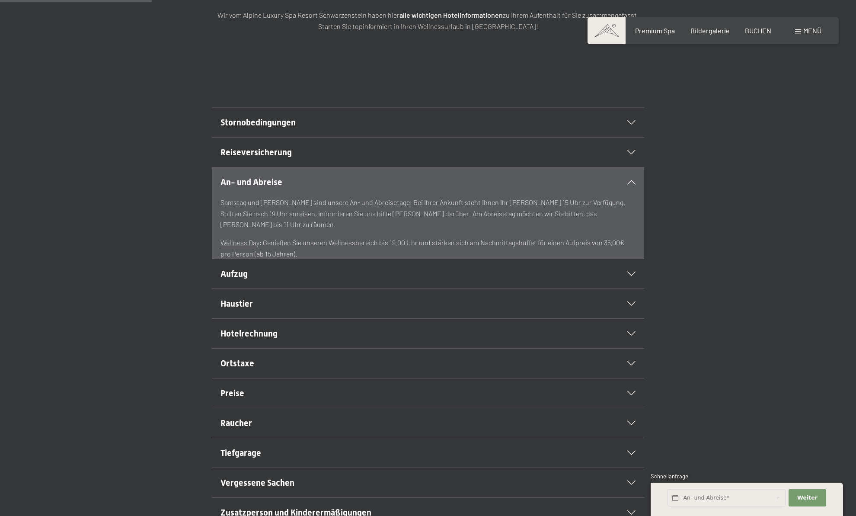
click at [290, 158] on h2 "Reiseversicherung" at bounding box center [406, 152] width 373 height 12
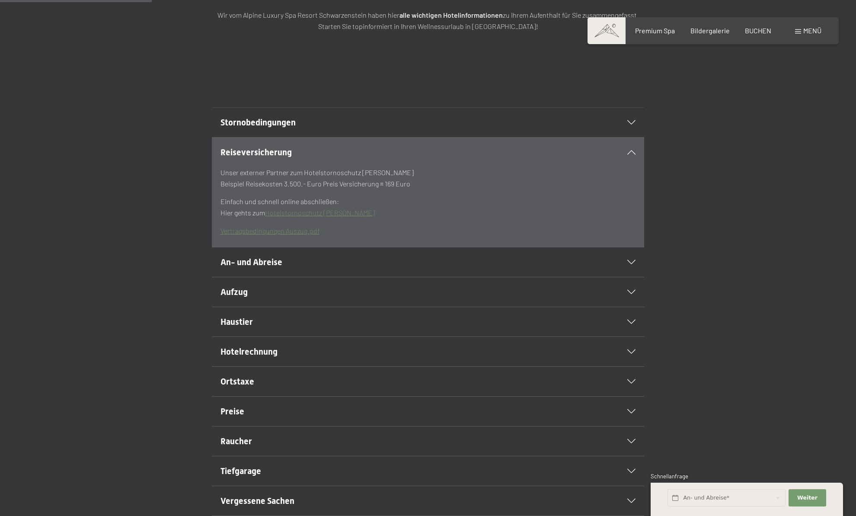
click at [308, 128] on h2 "Stornobedingungen" at bounding box center [406, 122] width 373 height 12
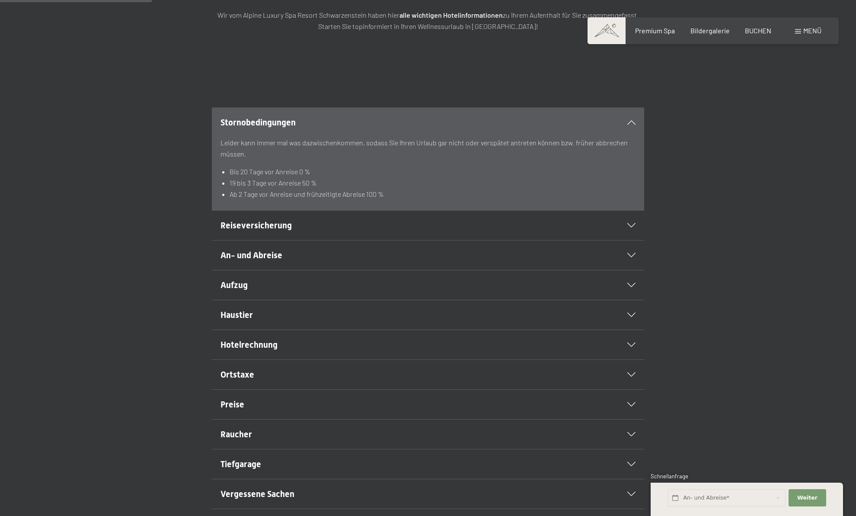
click at [634, 124] on icon at bounding box center [631, 122] width 8 height 4
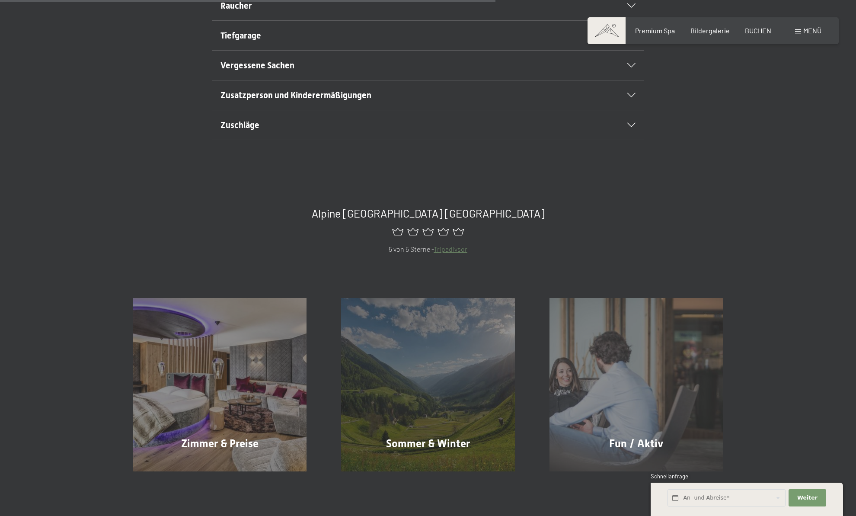
scroll to position [516, 0]
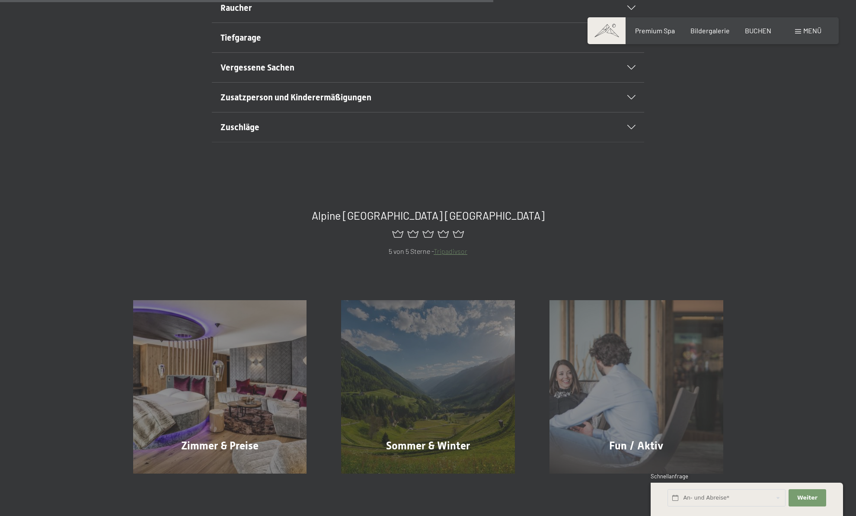
click at [633, 129] on icon at bounding box center [631, 127] width 8 height 4
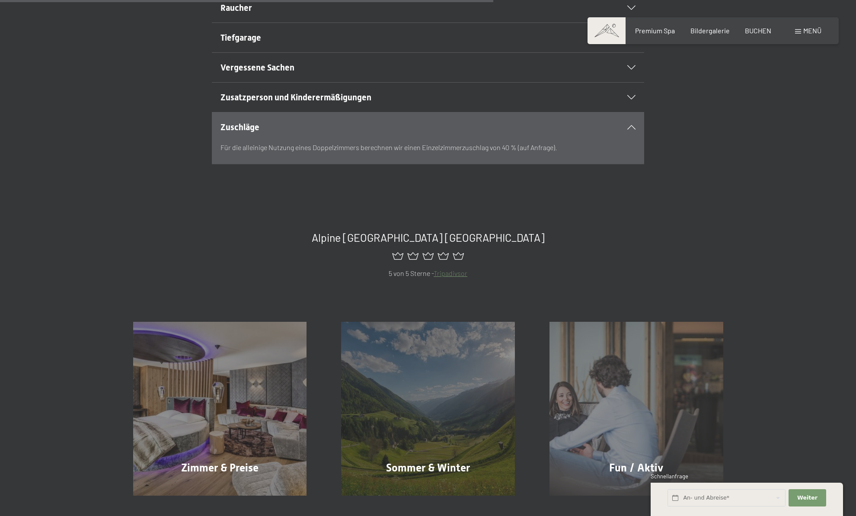
click at [633, 129] on icon at bounding box center [631, 127] width 8 height 4
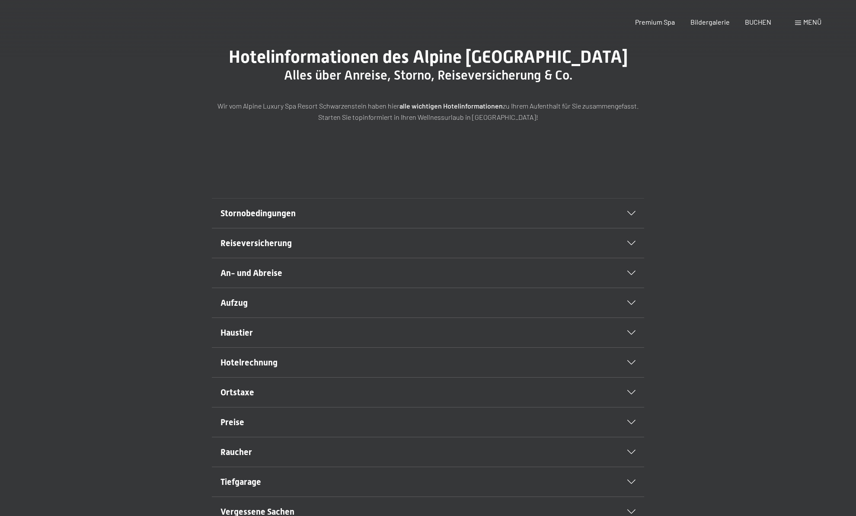
scroll to position [0, 0]
